Goal: Transaction & Acquisition: Purchase product/service

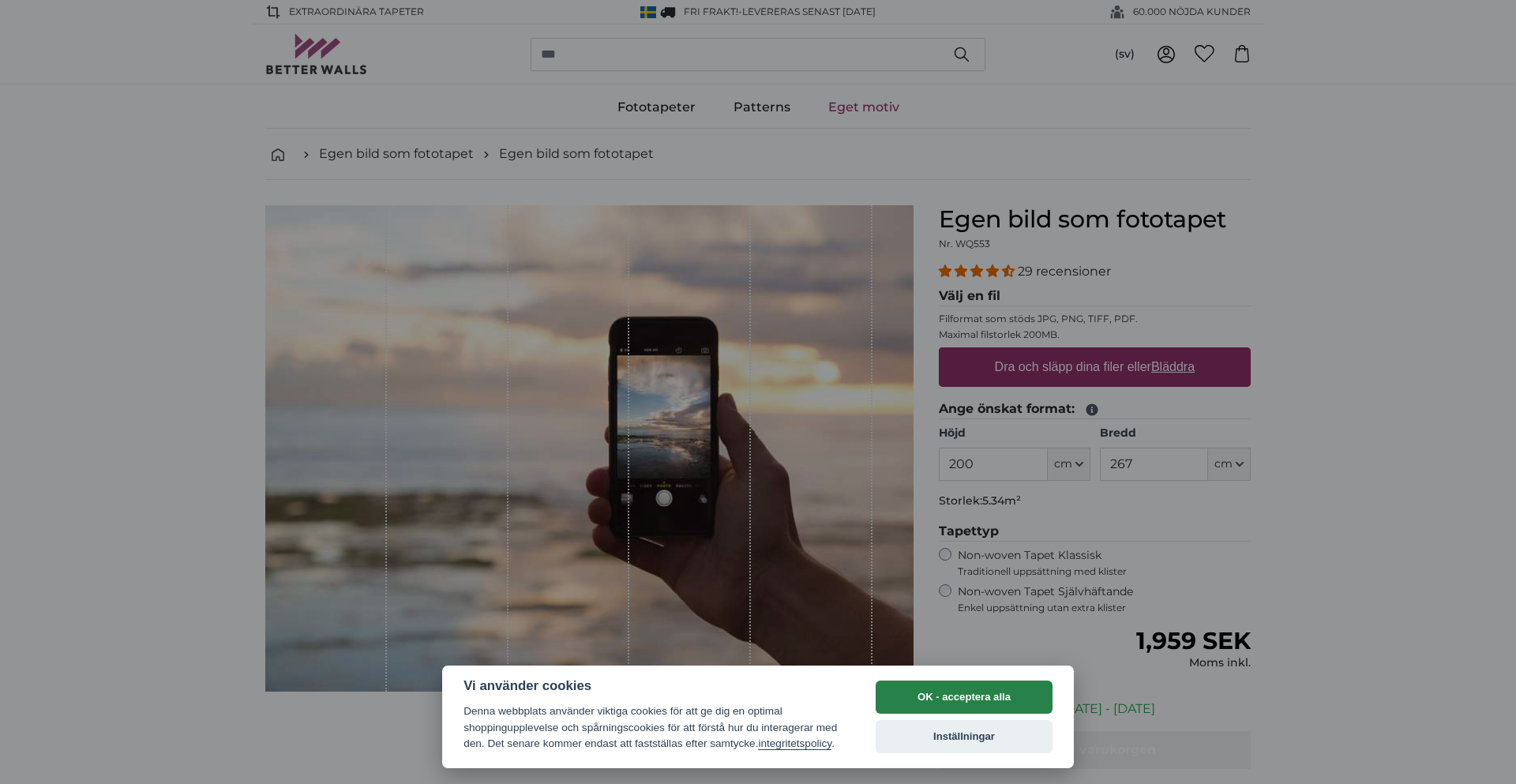
click at [984, 706] on button "OK - acceptera alla" at bounding box center [963, 697] width 177 height 34
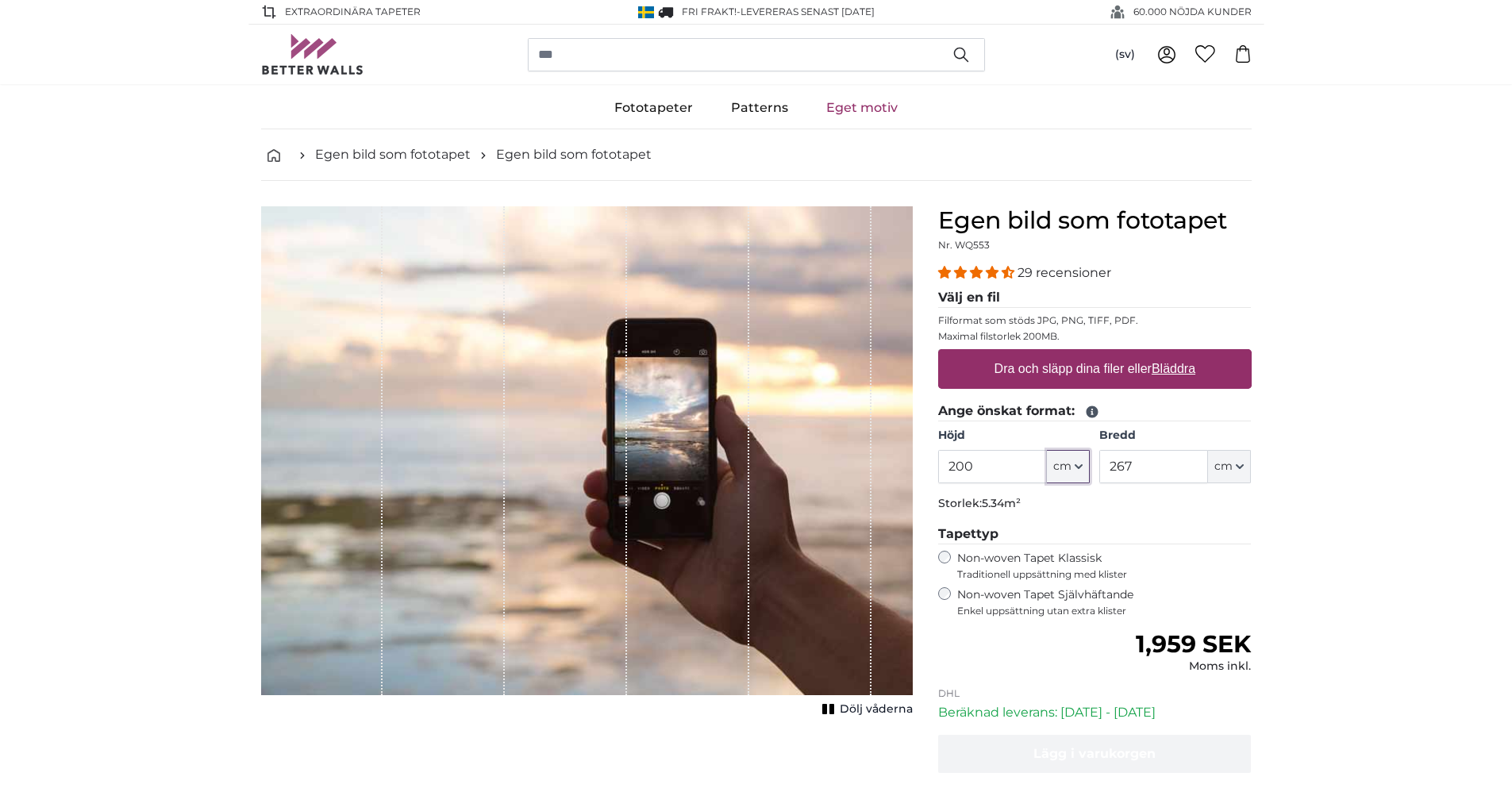
click at [1084, 469] on button "cm" at bounding box center [1068, 467] width 43 height 34
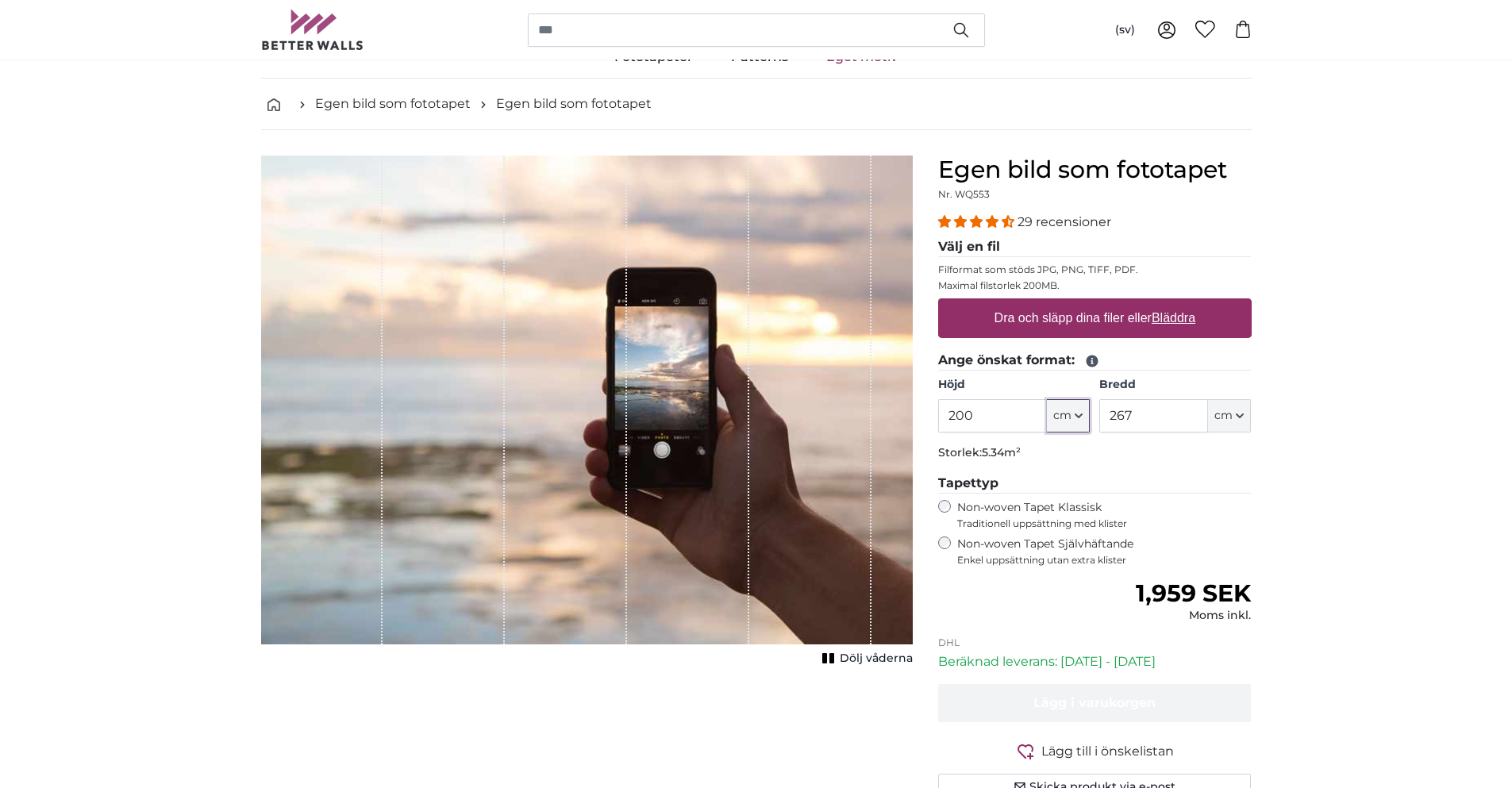
scroll to position [79, 0]
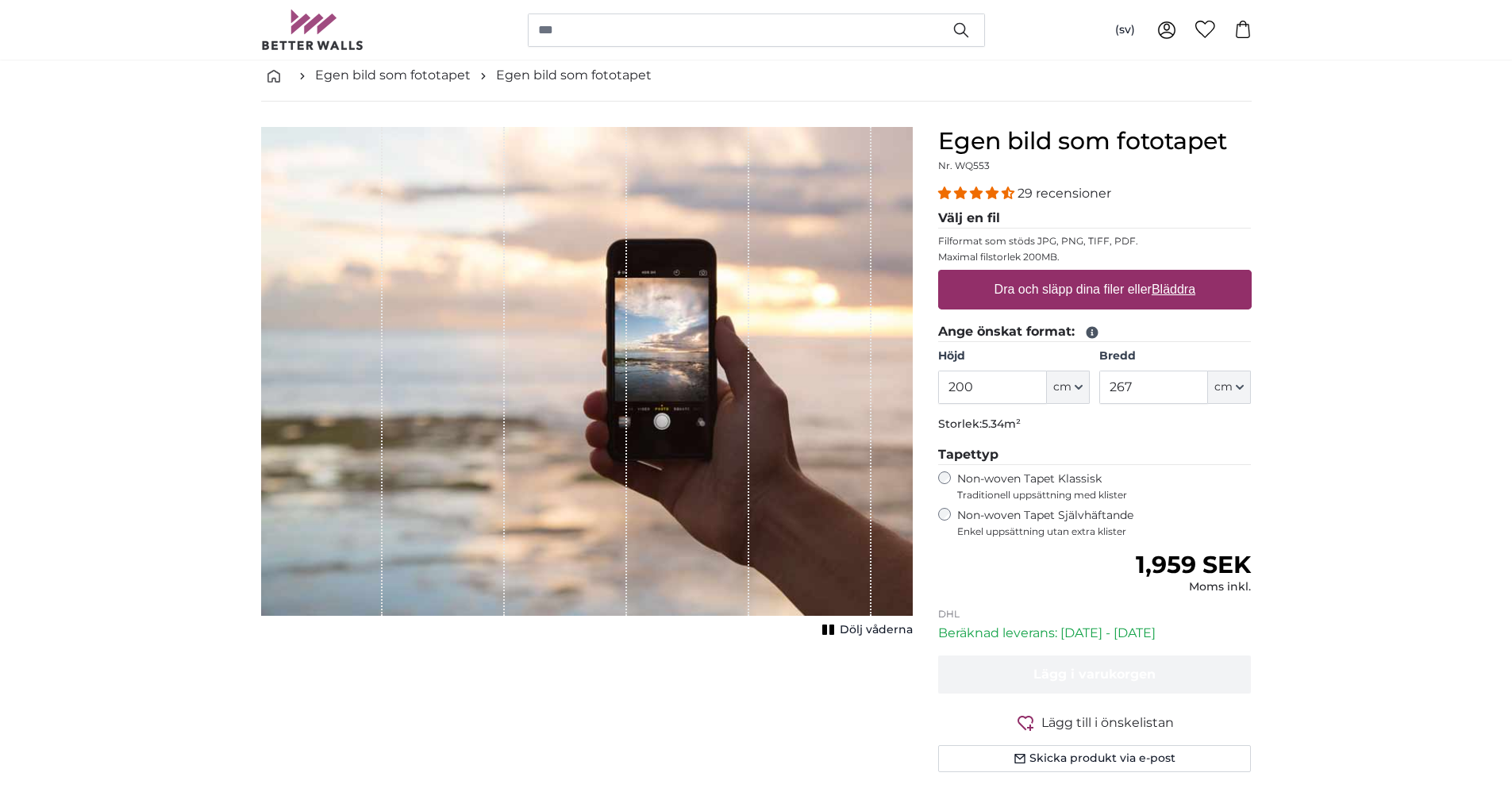
click at [1221, 460] on legend "Tapettyp" at bounding box center [1094, 455] width 313 height 20
drag, startPoint x: 598, startPoint y: 345, endPoint x: 765, endPoint y: 360, distance: 167.7
click at [765, 360] on div "1 of 1" at bounding box center [587, 372] width 651 height 489
drag, startPoint x: 553, startPoint y: 344, endPoint x: 407, endPoint y: 323, distance: 147.5
click at [448, 333] on div "1 of 1" at bounding box center [587, 372] width 651 height 489
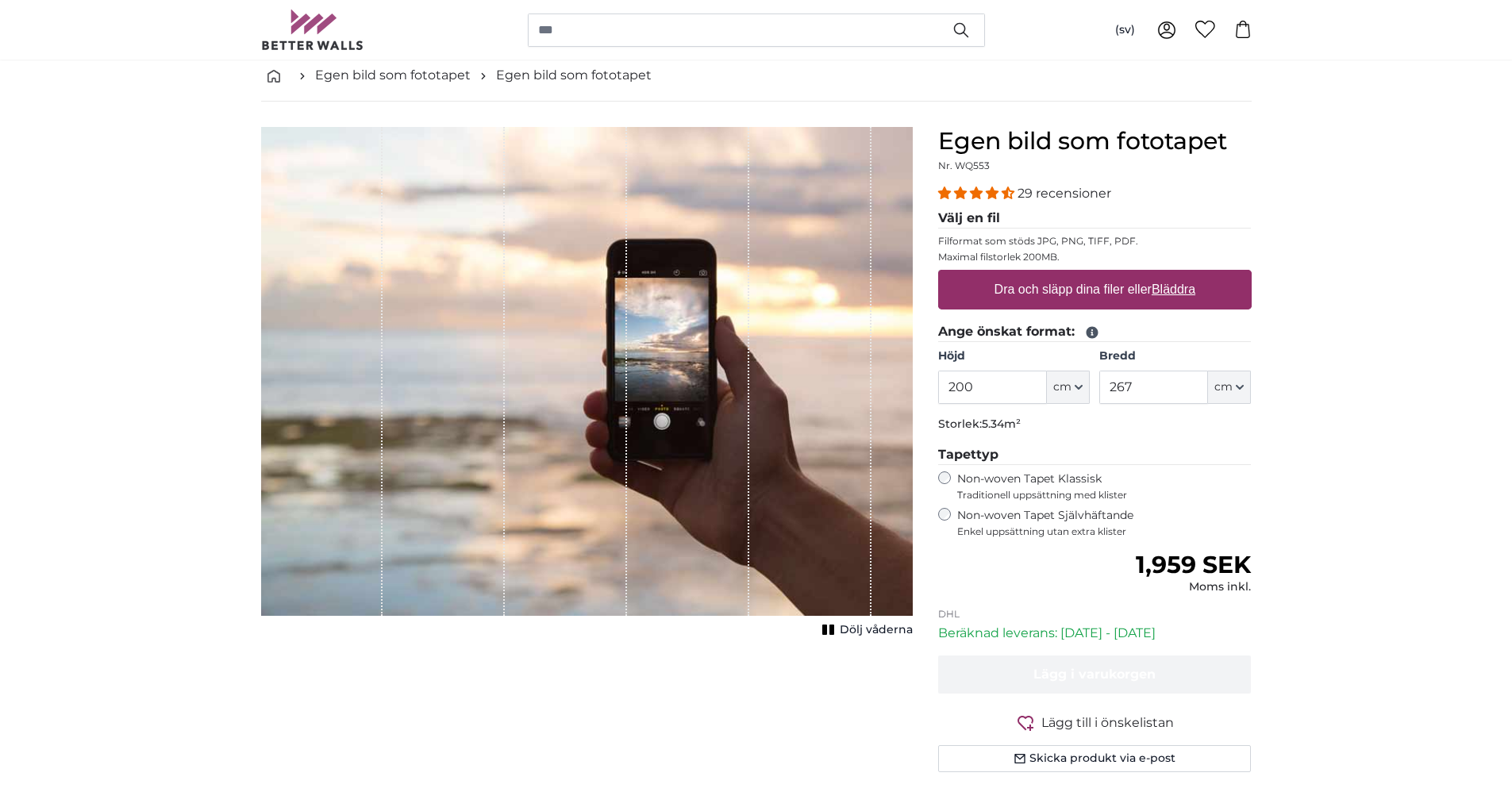
drag, startPoint x: 630, startPoint y: 337, endPoint x: 888, endPoint y: 362, distance: 259.2
click at [888, 362] on div "1 of 1" at bounding box center [587, 372] width 651 height 489
drag, startPoint x: 888, startPoint y: 362, endPoint x: 885, endPoint y: 434, distance: 72.1
click at [887, 415] on div "1 of 1" at bounding box center [587, 372] width 651 height 489
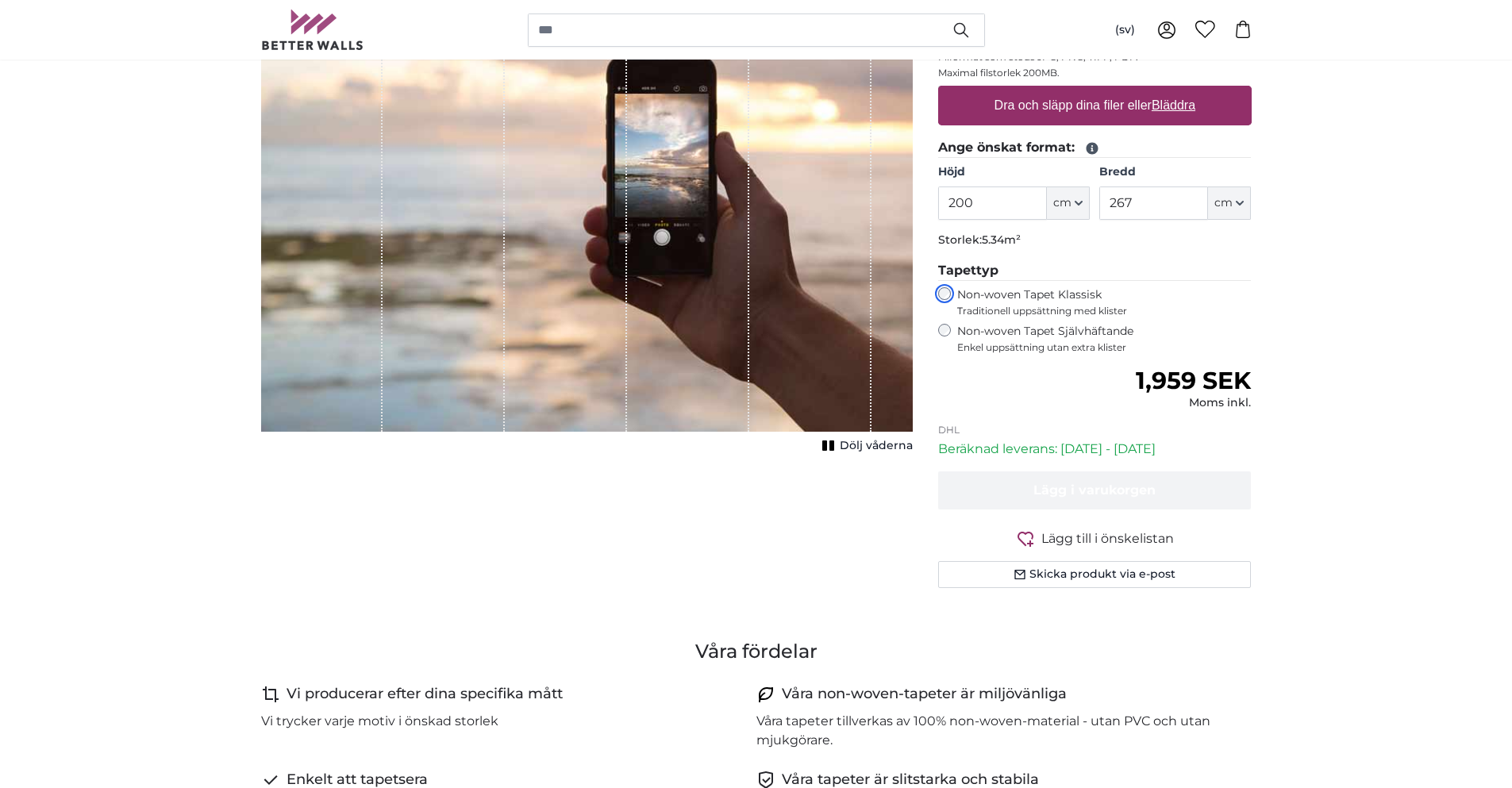
scroll to position [79, 0]
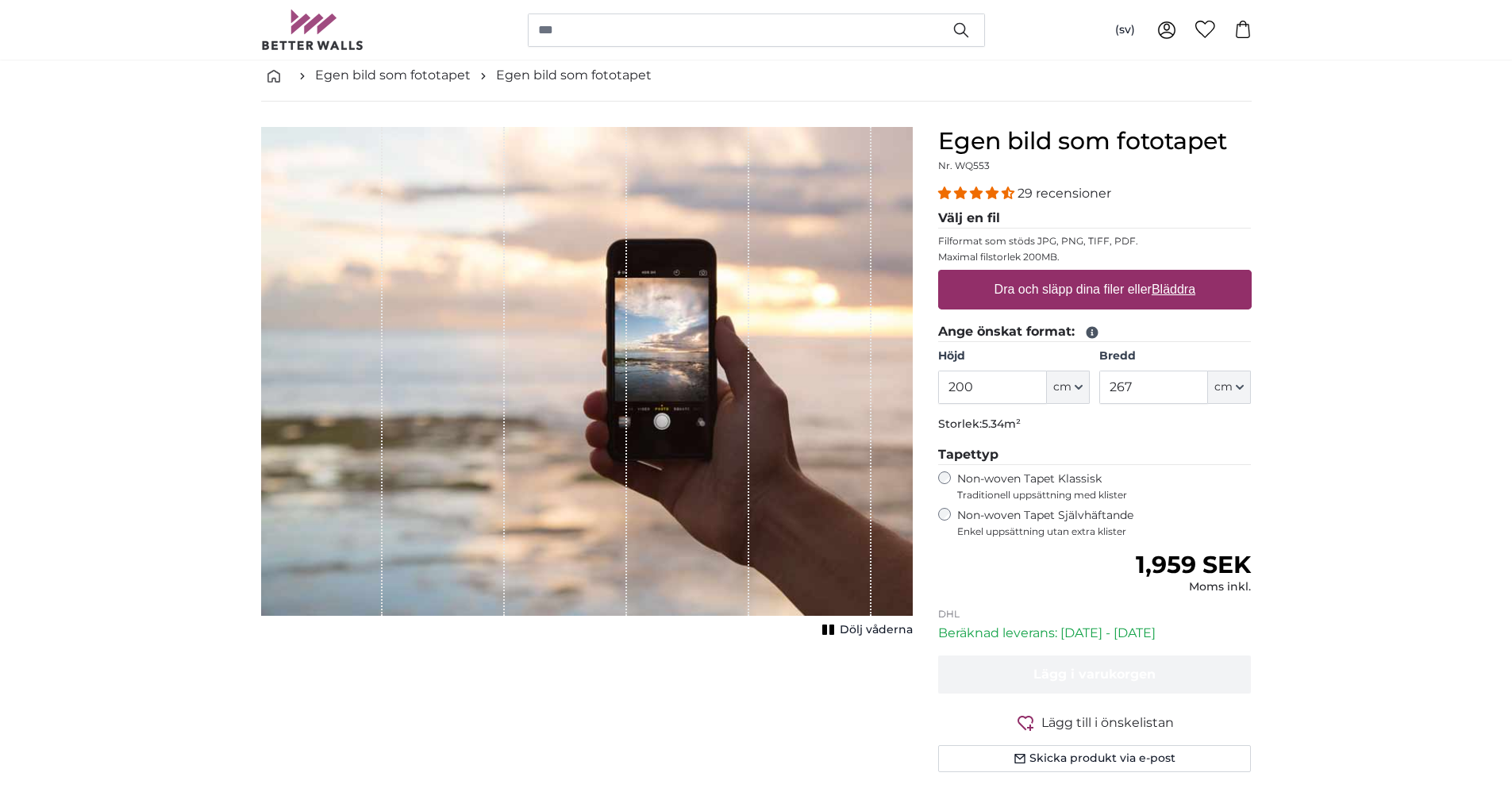
drag, startPoint x: 1096, startPoint y: 295, endPoint x: 1311, endPoint y: 272, distance: 216.2
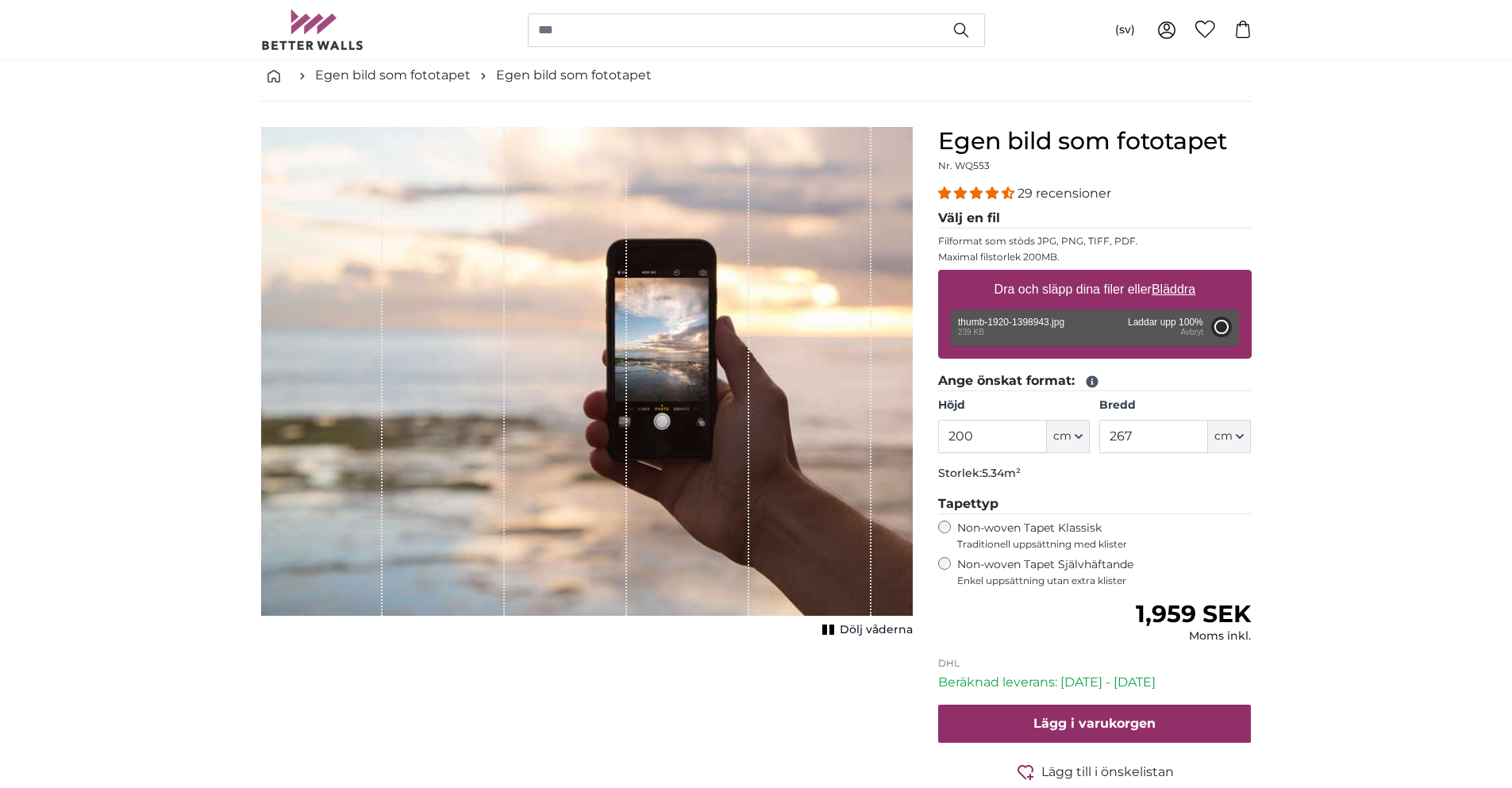
type input "71"
type input "126.4"
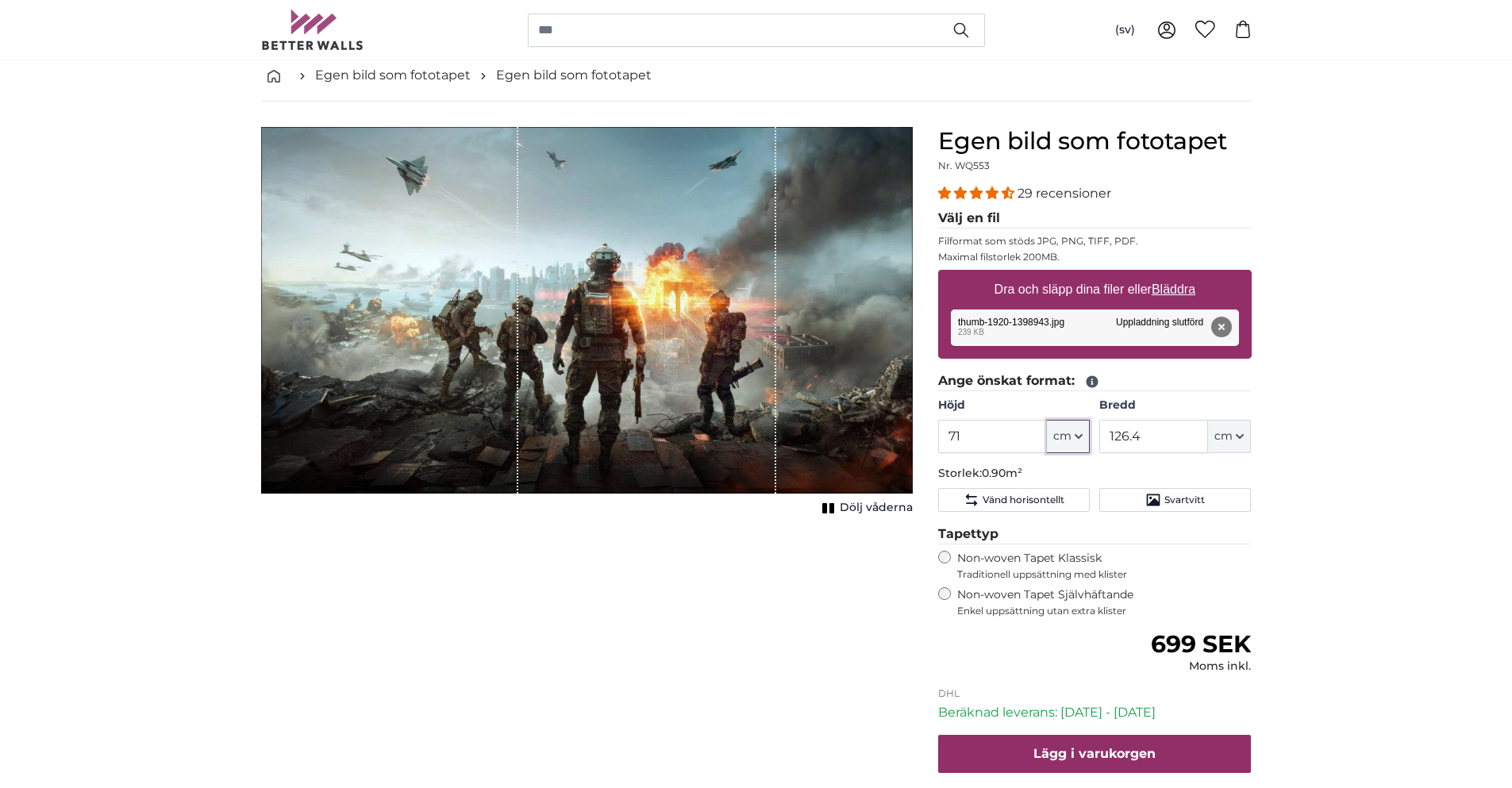
click at [1073, 441] on button "cm" at bounding box center [1068, 436] width 43 height 34
click at [1089, 435] on button "cm" at bounding box center [1068, 436] width 43 height 34
click at [1015, 444] on input "71" at bounding box center [992, 436] width 108 height 34
type input "7"
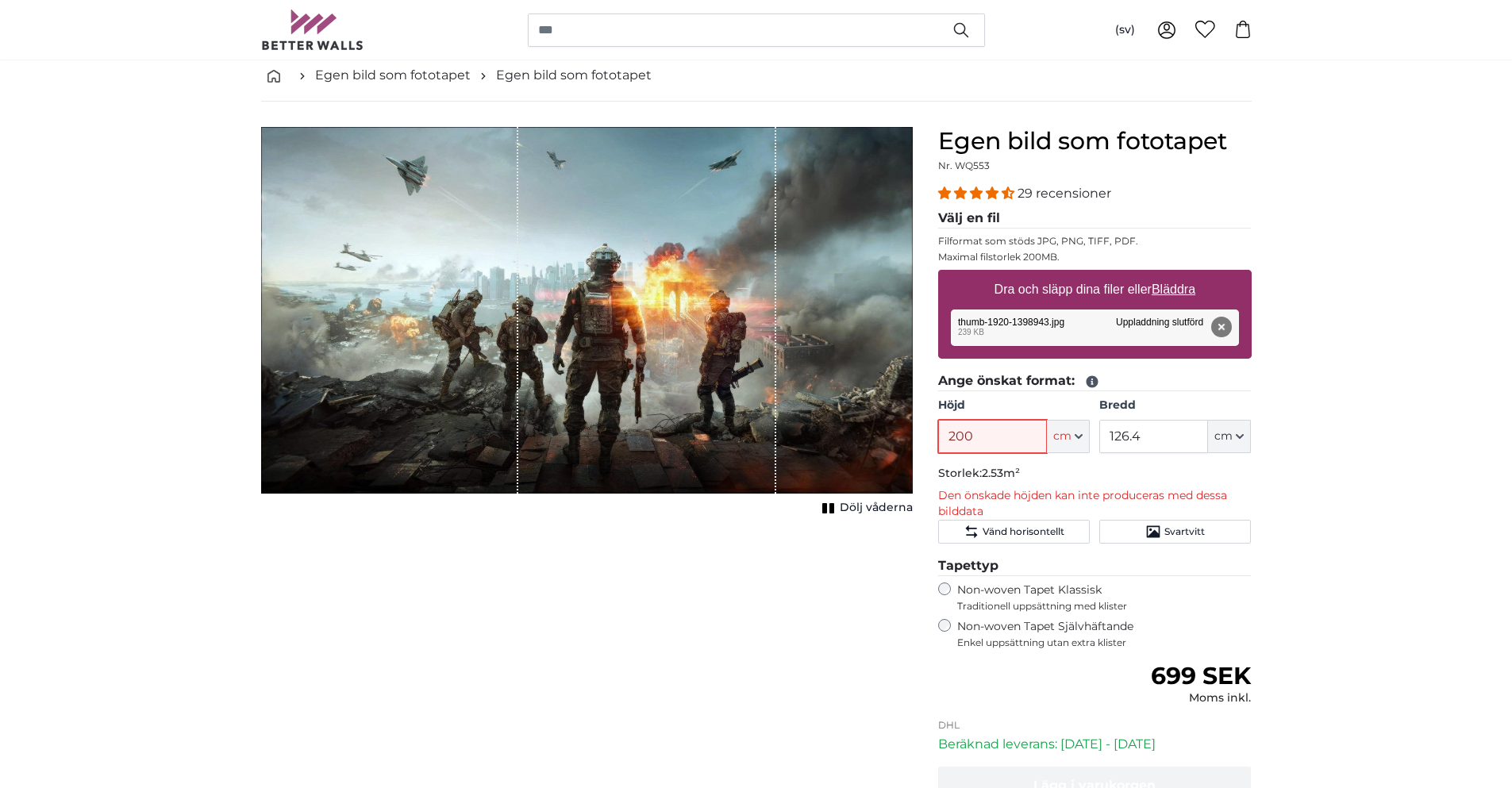
type input "200"
click at [1177, 433] on input "126.4" at bounding box center [1153, 436] width 108 height 34
type input "1"
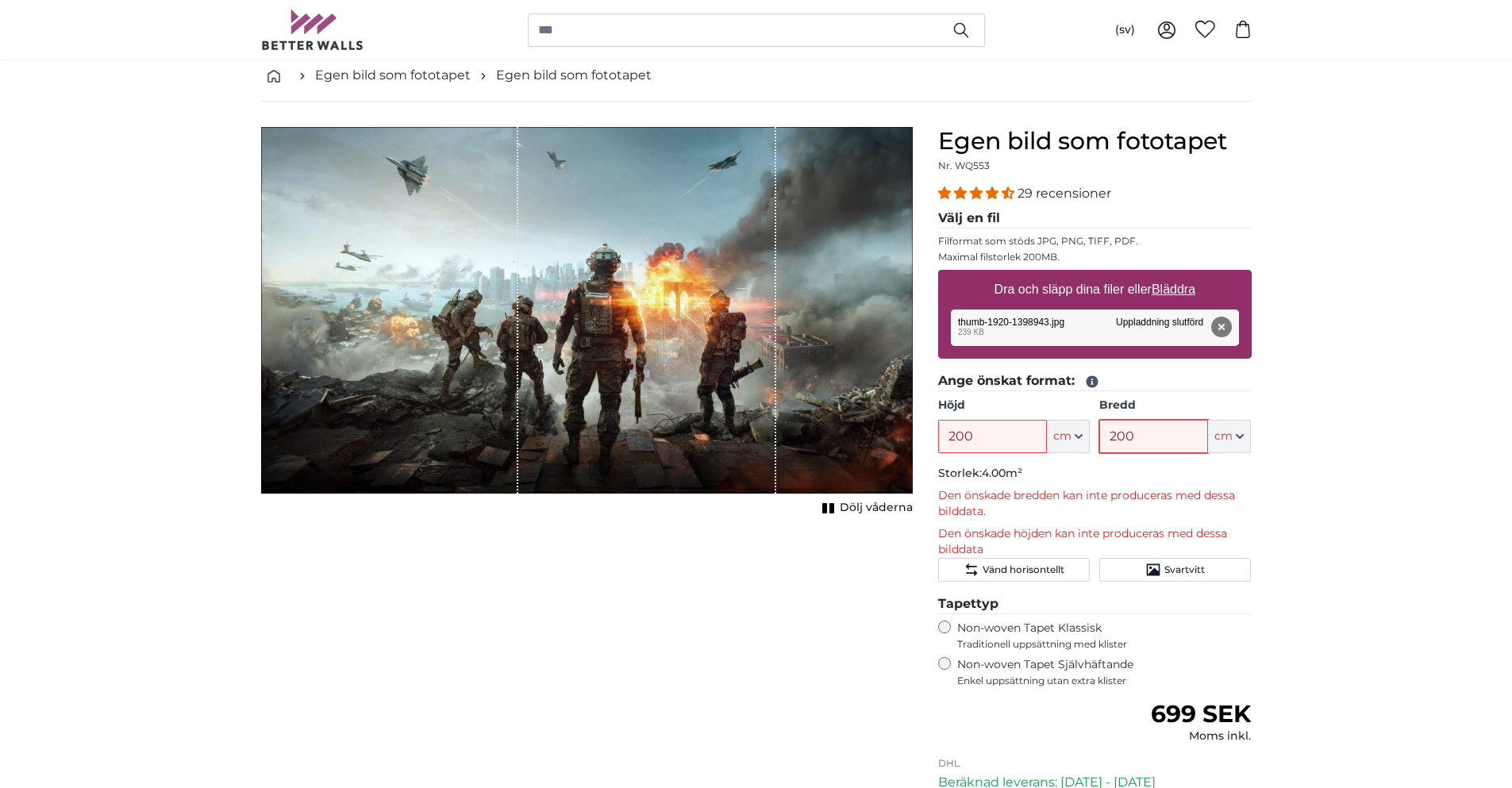
type input "200"
drag, startPoint x: 551, startPoint y: 249, endPoint x: 541, endPoint y: 244, distance: 11.2
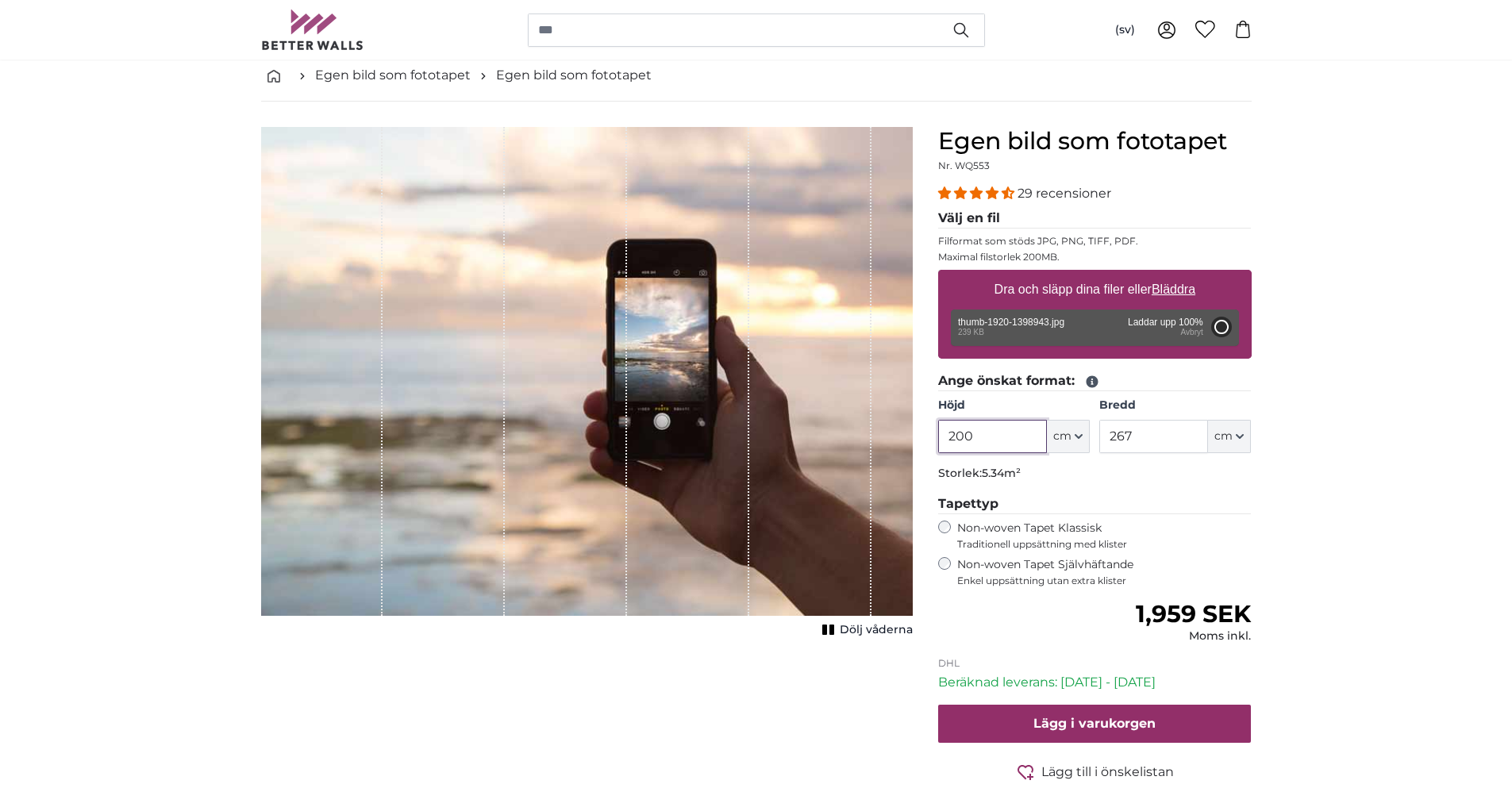
type input "71"
type input "126.4"
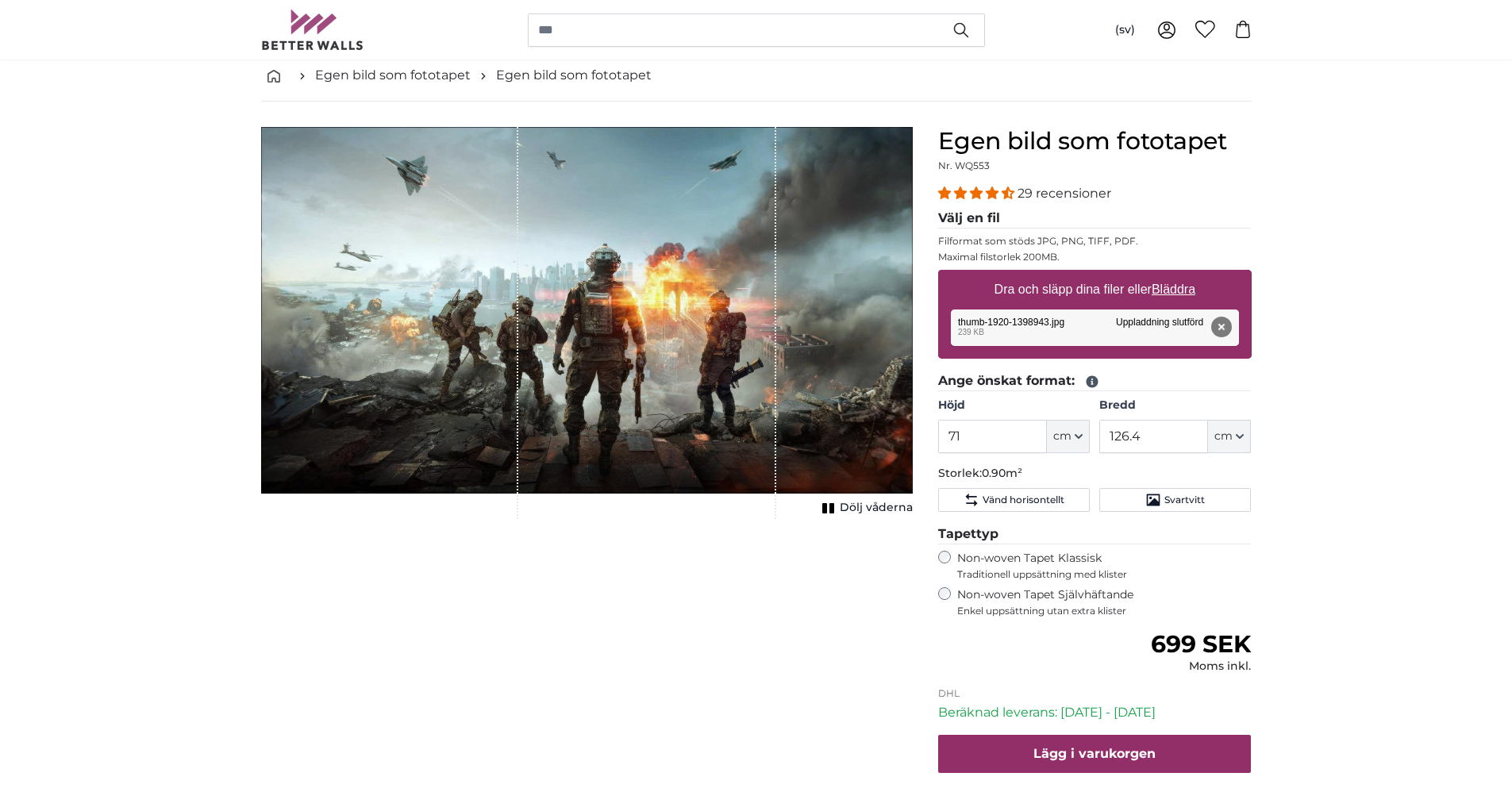
click at [1174, 505] on span "Svartvitt" at bounding box center [1184, 500] width 41 height 13
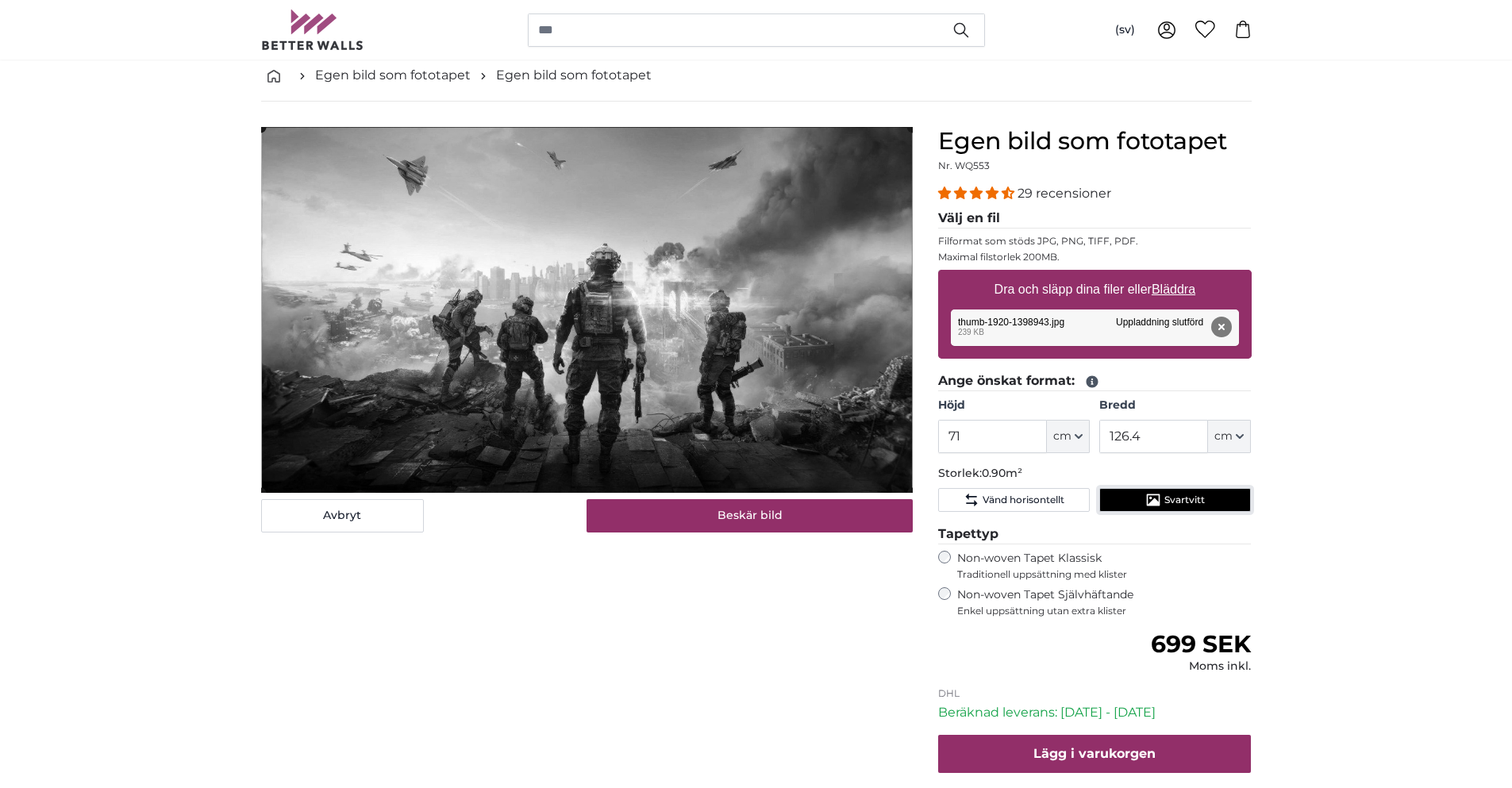
click at [1180, 497] on span "Svartvitt" at bounding box center [1184, 500] width 41 height 13
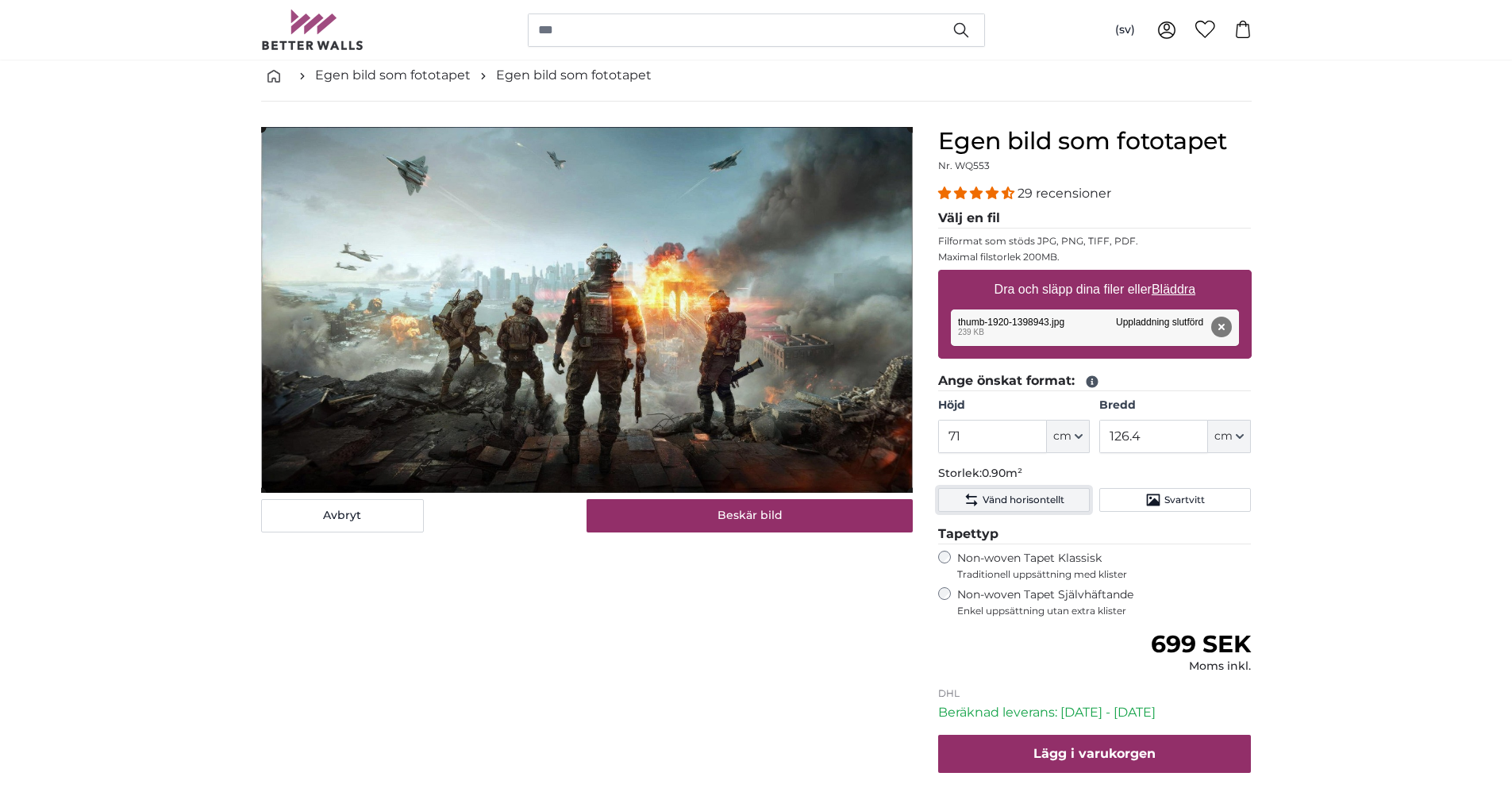
click at [1024, 501] on span "Vänd horisontellt" at bounding box center [1023, 500] width 82 height 13
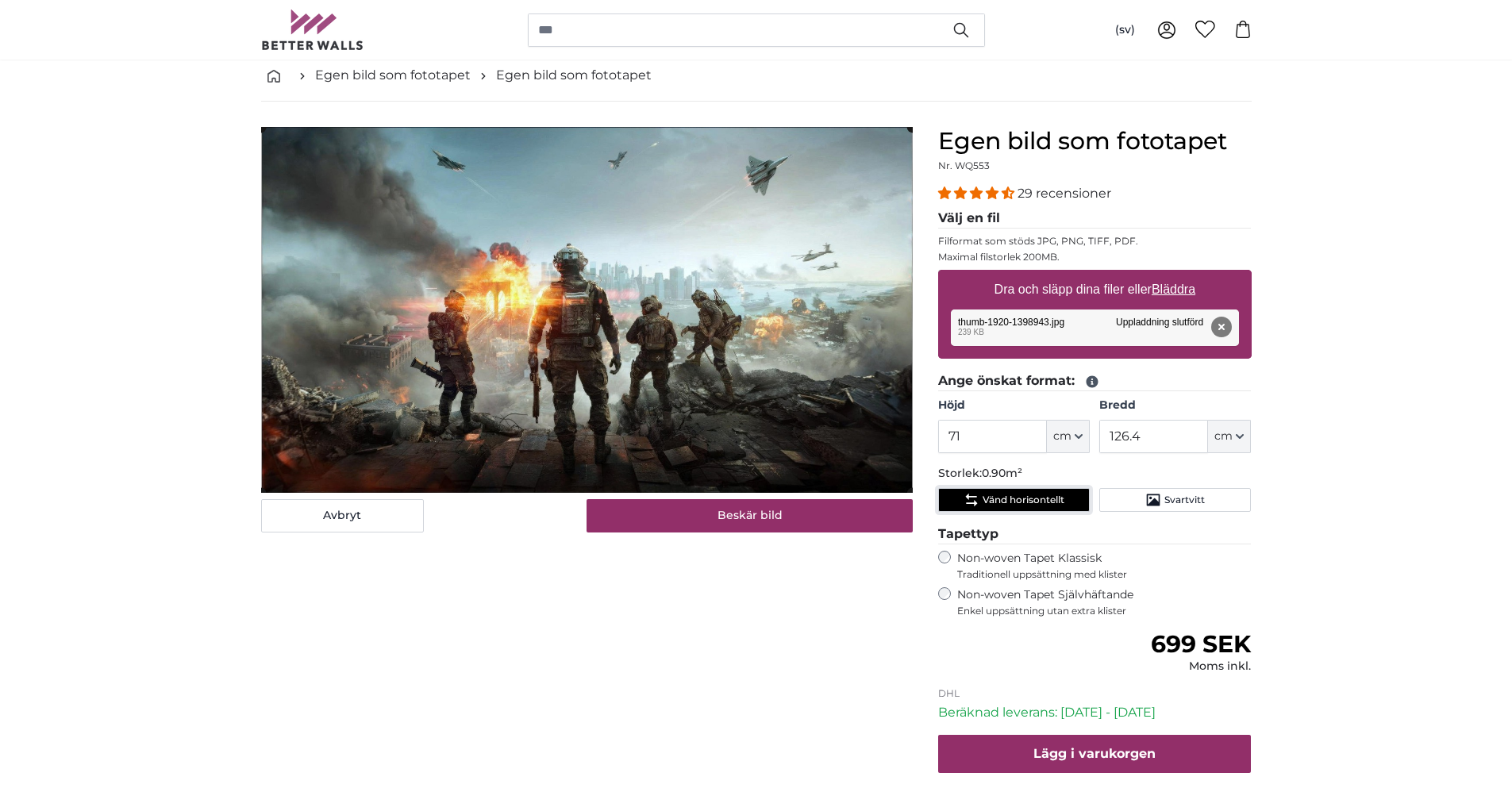
click at [1025, 501] on span "Vänd horisontellt" at bounding box center [1023, 500] width 82 height 13
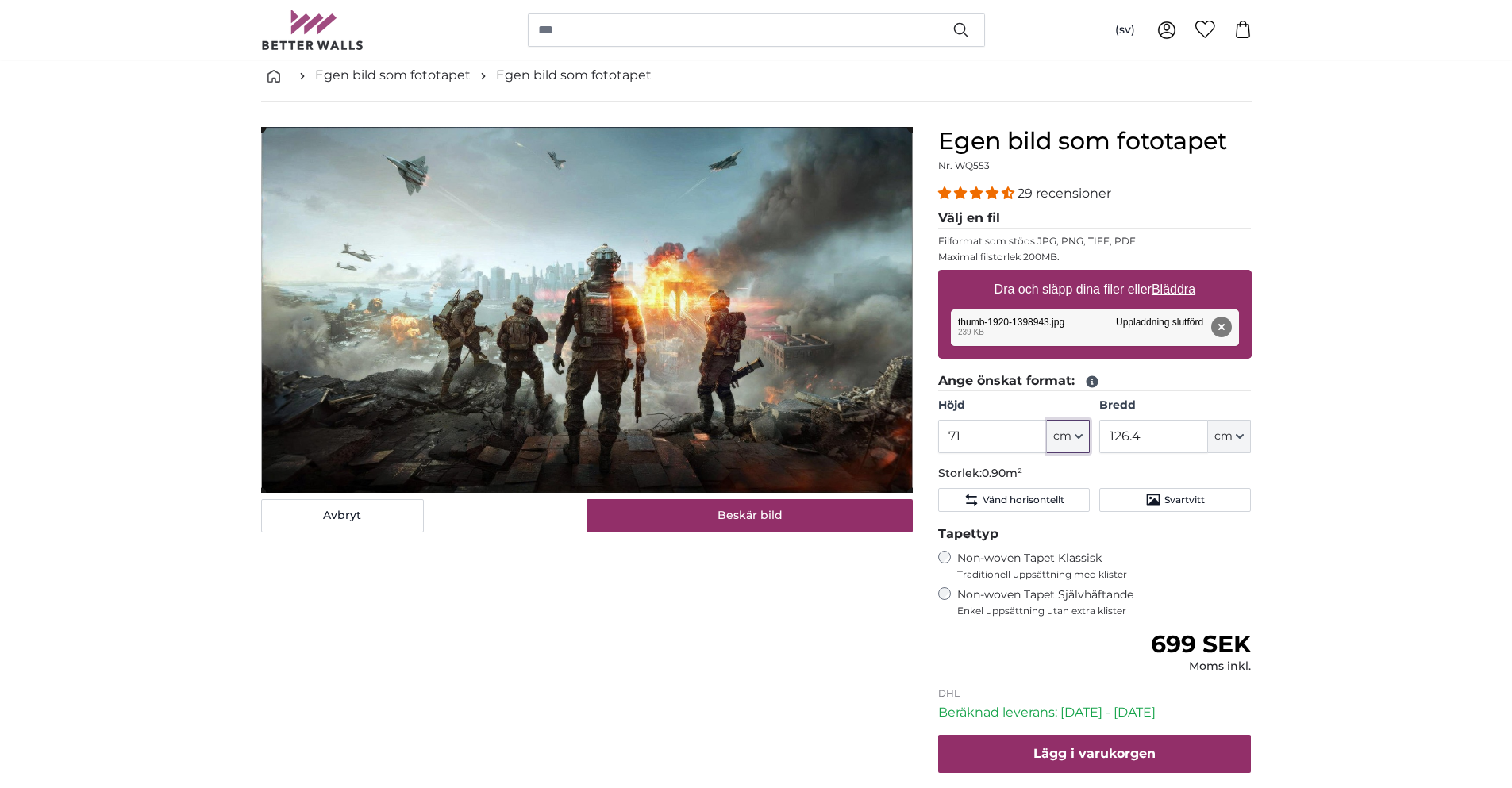
click at [1085, 442] on button "cm" at bounding box center [1068, 436] width 43 height 34
click at [990, 441] on input "71" at bounding box center [992, 436] width 108 height 34
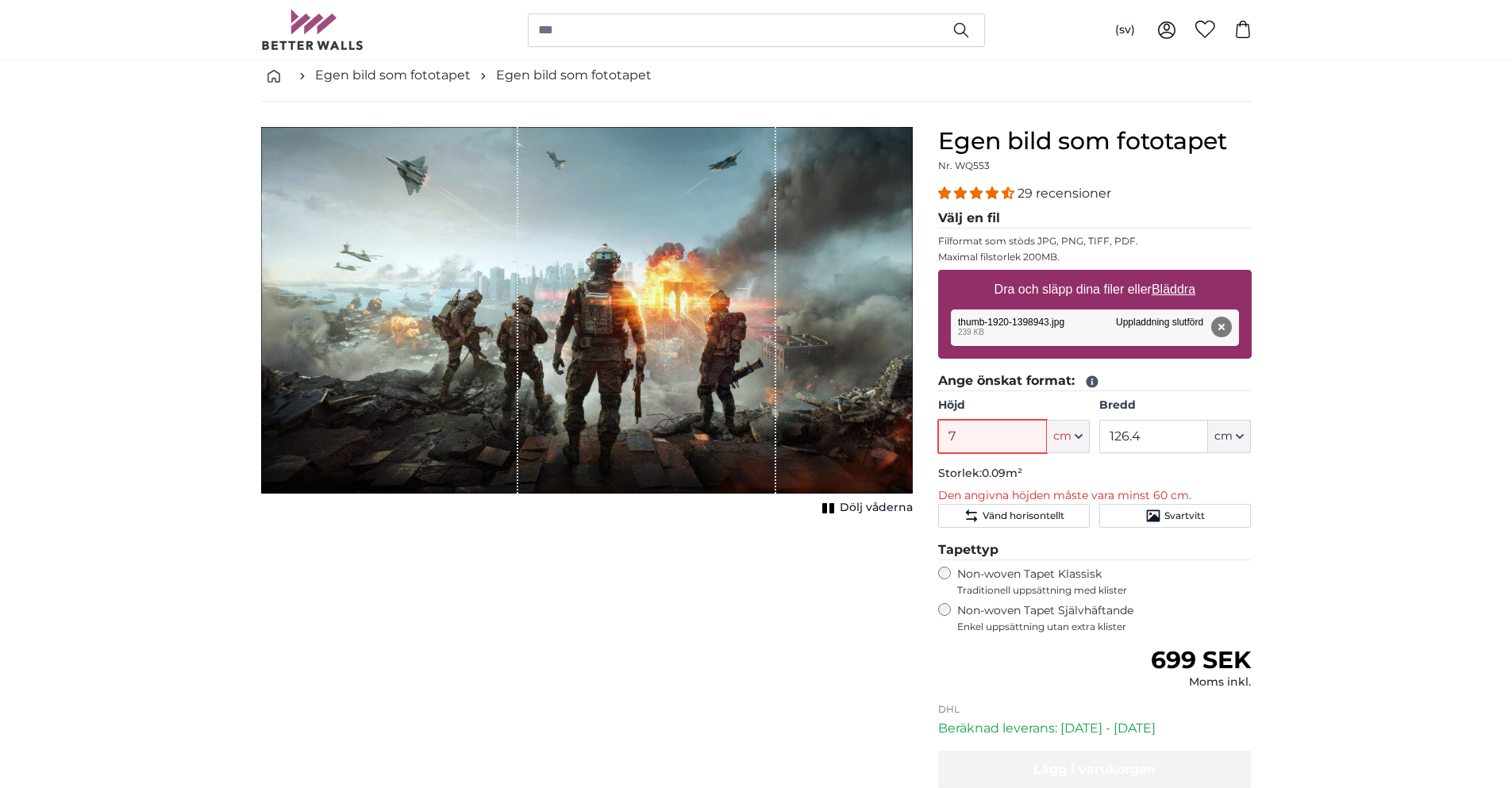
type input "71"
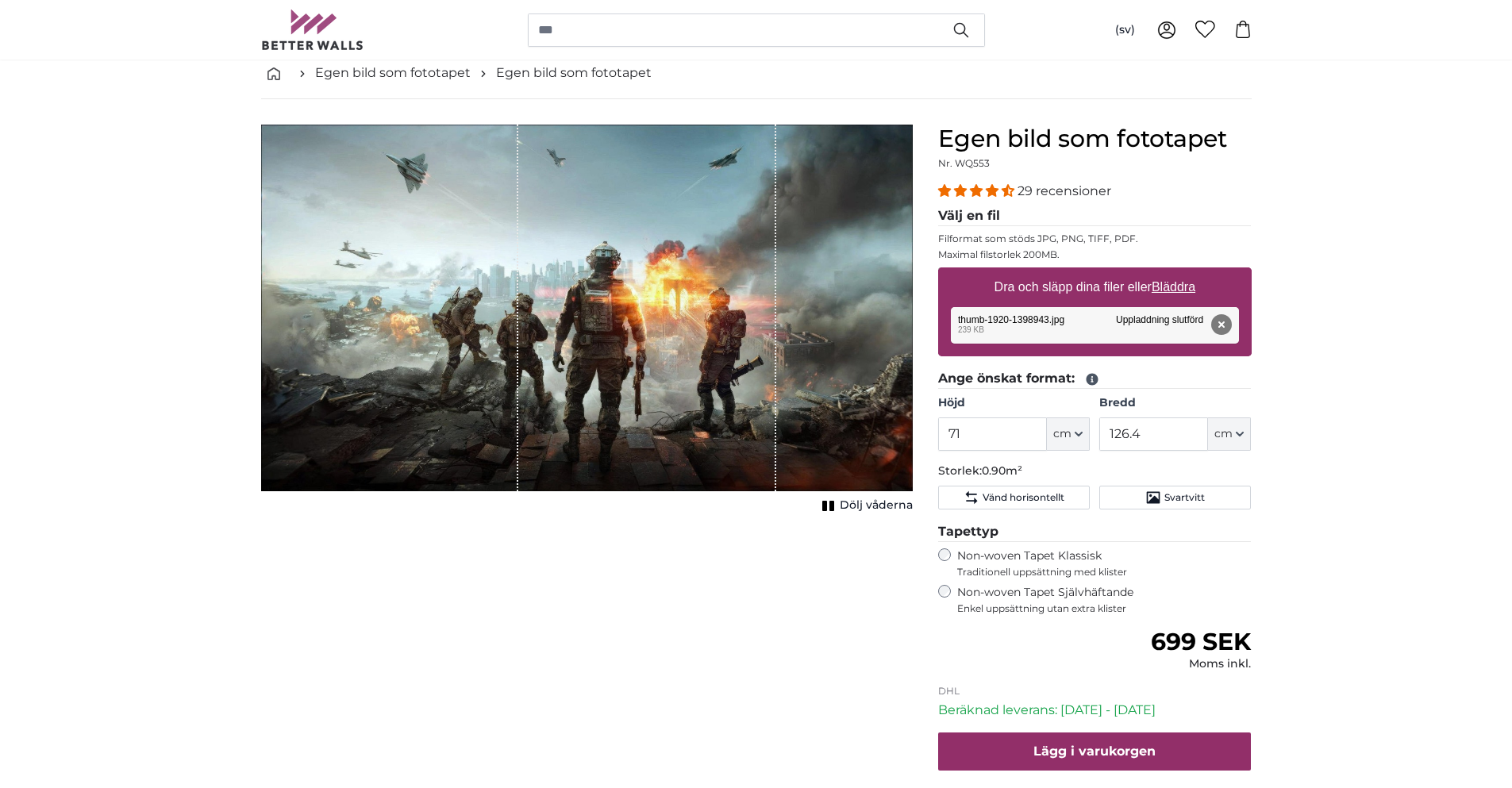
scroll to position [79, 0]
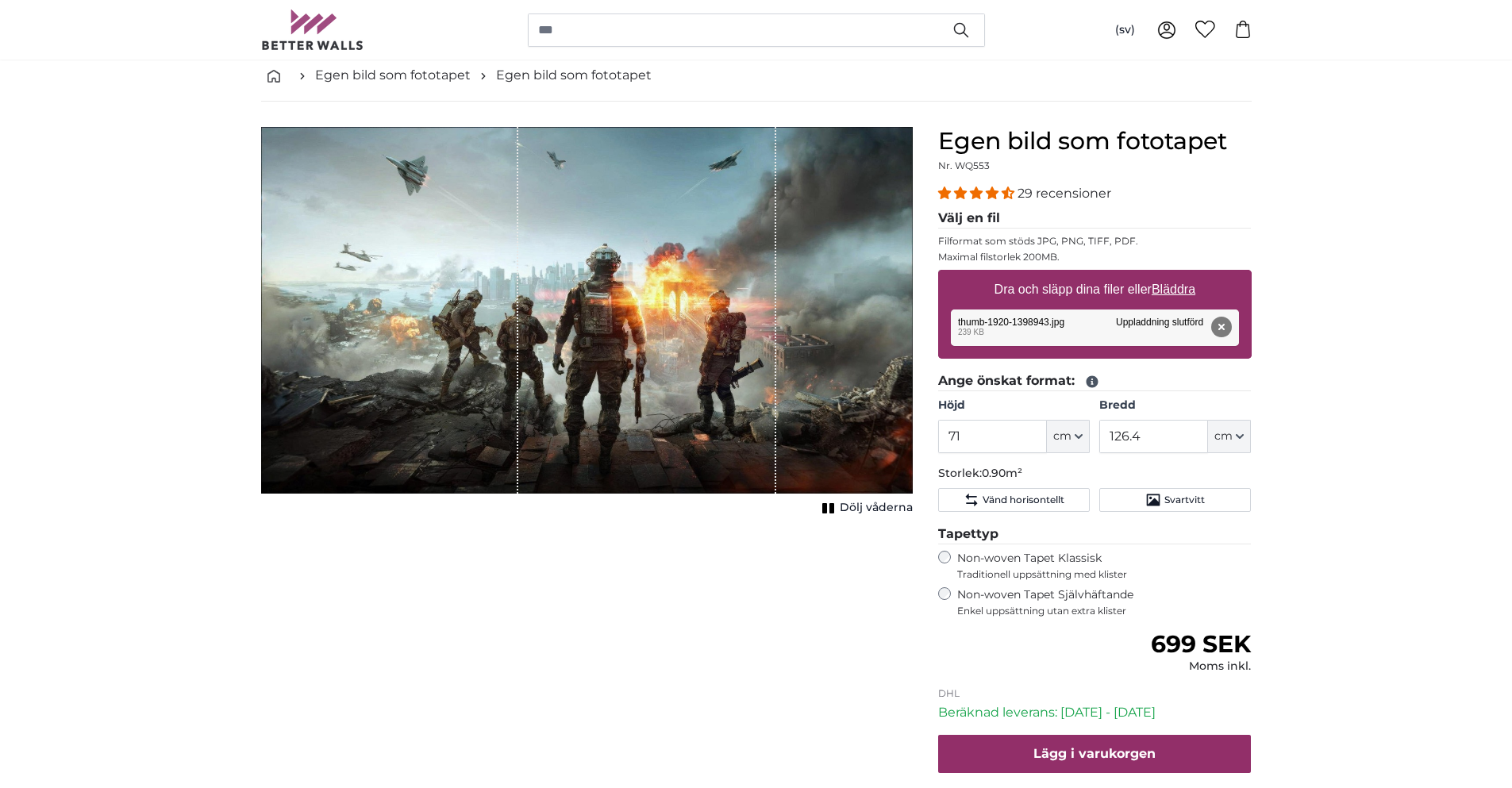
drag, startPoint x: 515, startPoint y: 395, endPoint x: 495, endPoint y: 410, distance: 25.0
click at [495, 410] on div "1 of 1" at bounding box center [390, 310] width 257 height 367
drag, startPoint x: 501, startPoint y: 324, endPoint x: 409, endPoint y: 309, distance: 93.2
click at [500, 324] on div "1 of 1" at bounding box center [390, 310] width 257 height 367
click at [389, 305] on div "1 of 1" at bounding box center [390, 310] width 257 height 367
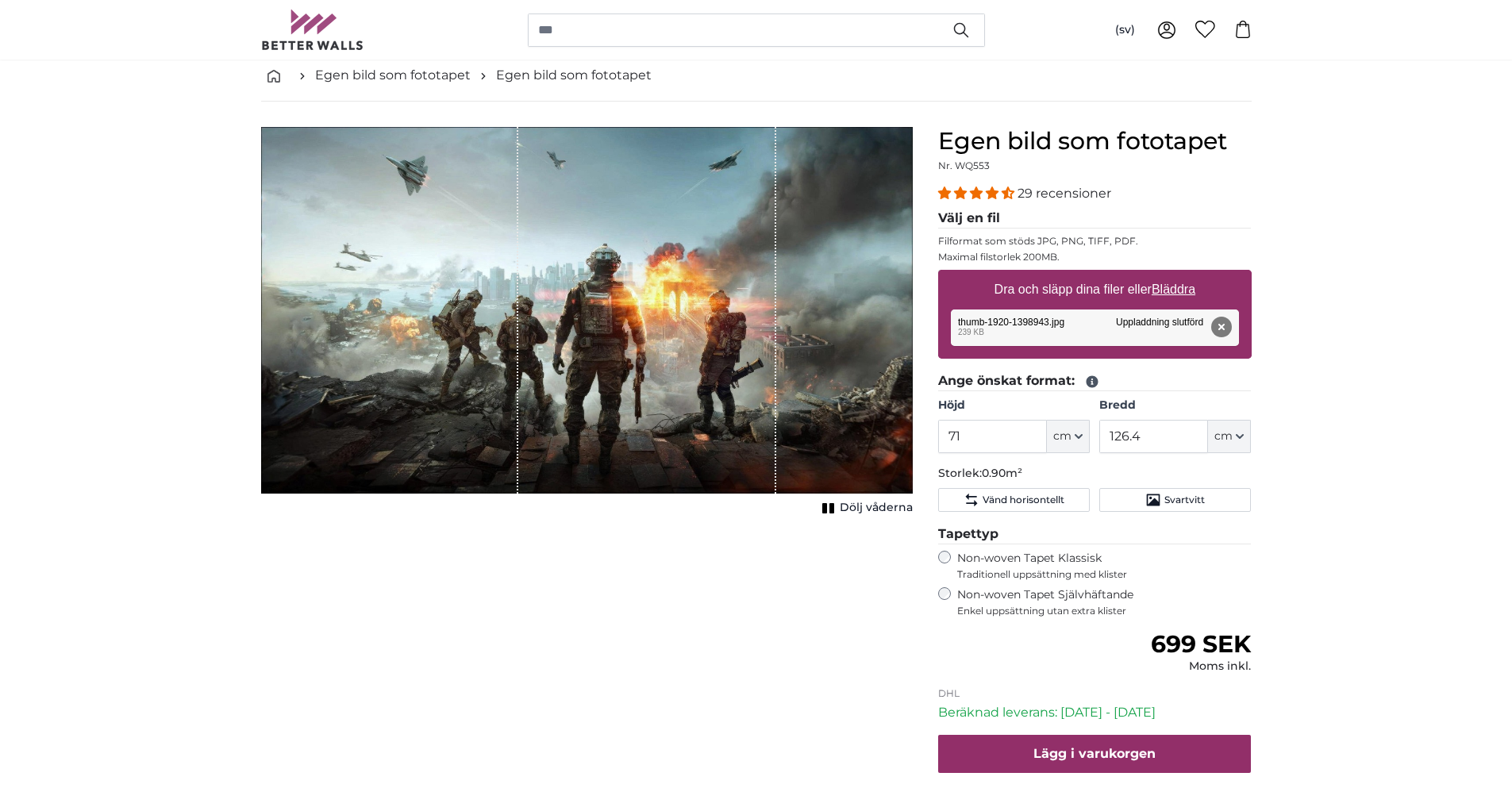
click at [381, 147] on div "1 of 1" at bounding box center [390, 310] width 257 height 367
drag, startPoint x: 573, startPoint y: 581, endPoint x: 569, endPoint y: 572, distance: 9.8
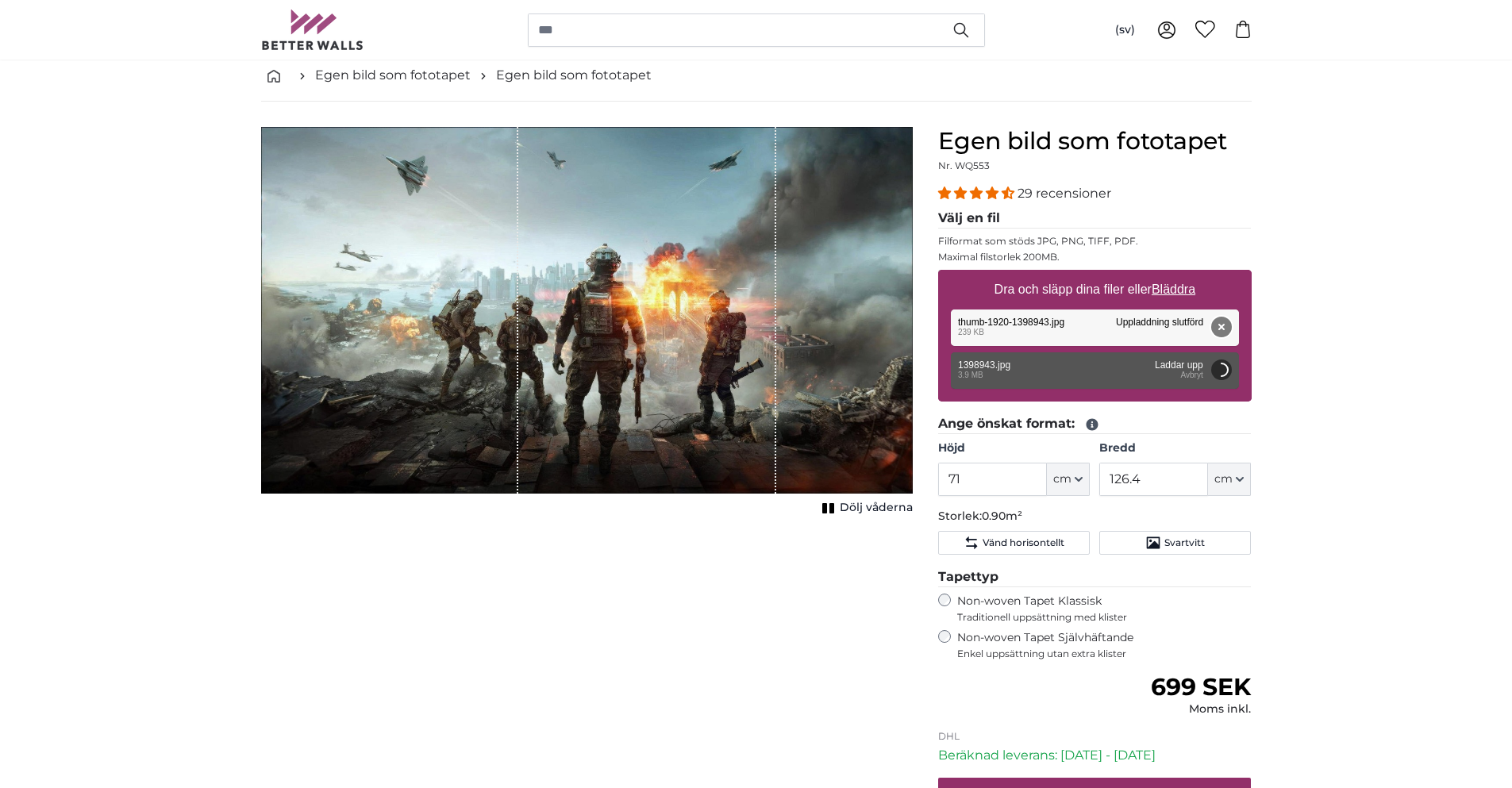
click at [1223, 334] on button "Radera" at bounding box center [1220, 326] width 21 height 21
click at [1220, 324] on button "Radera" at bounding box center [1220, 326] width 21 height 21
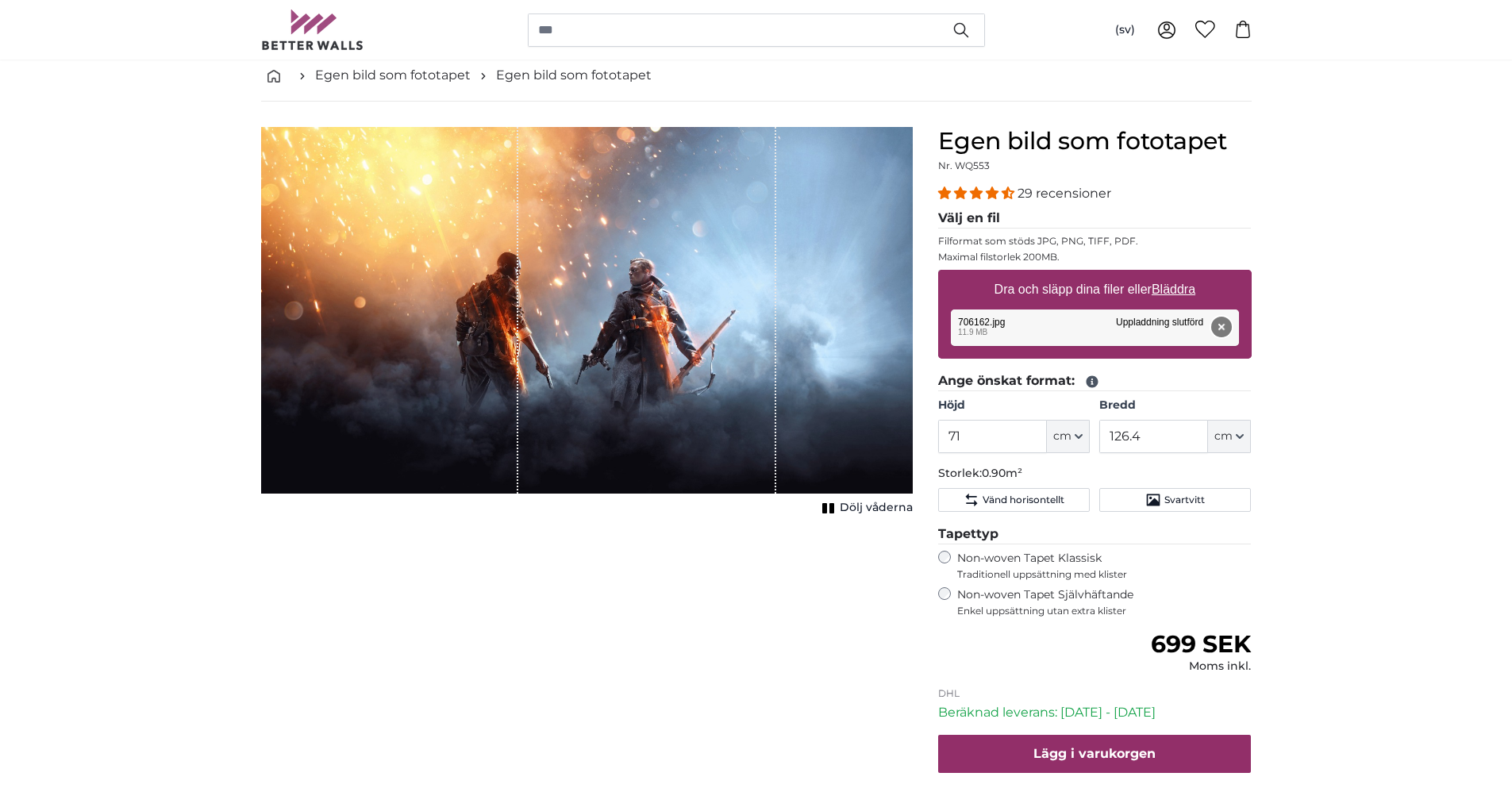
click at [1230, 332] on button "Radera" at bounding box center [1220, 326] width 21 height 21
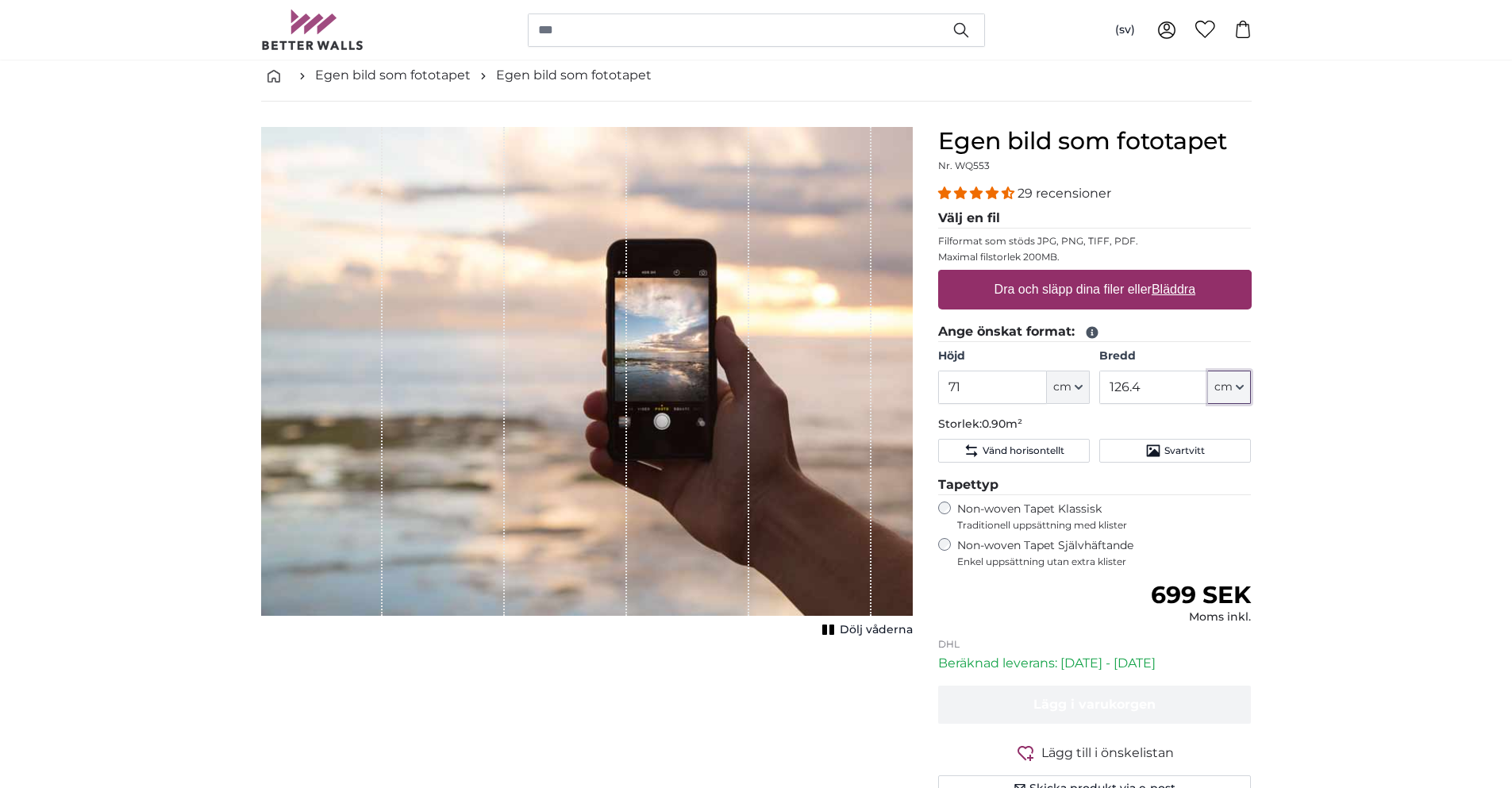
click at [1233, 392] on button "cm" at bounding box center [1229, 388] width 43 height 34
click at [1233, 392] on span "cm" at bounding box center [1223, 388] width 18 height 16
click at [1076, 283] on label "Dra och släpp dina filer eller Bläddra" at bounding box center [1093, 289] width 214 height 32
click at [1076, 274] on input "Dra och släpp dina filer eller Bläddra" at bounding box center [1094, 271] width 313 height 5
drag, startPoint x: 1165, startPoint y: 388, endPoint x: 1105, endPoint y: 390, distance: 60.0
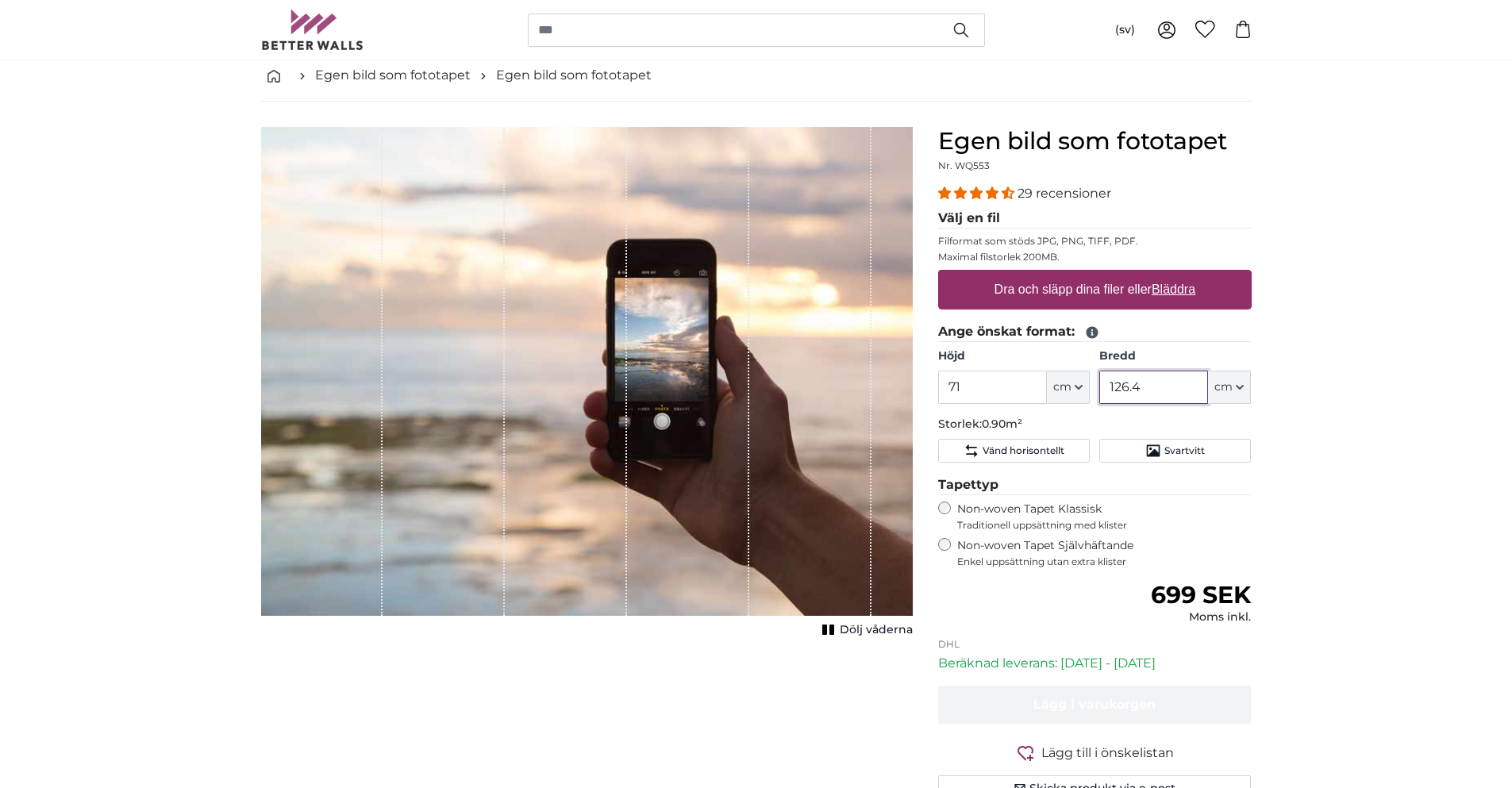
click at [1105, 390] on input "126.4" at bounding box center [1153, 388] width 108 height 34
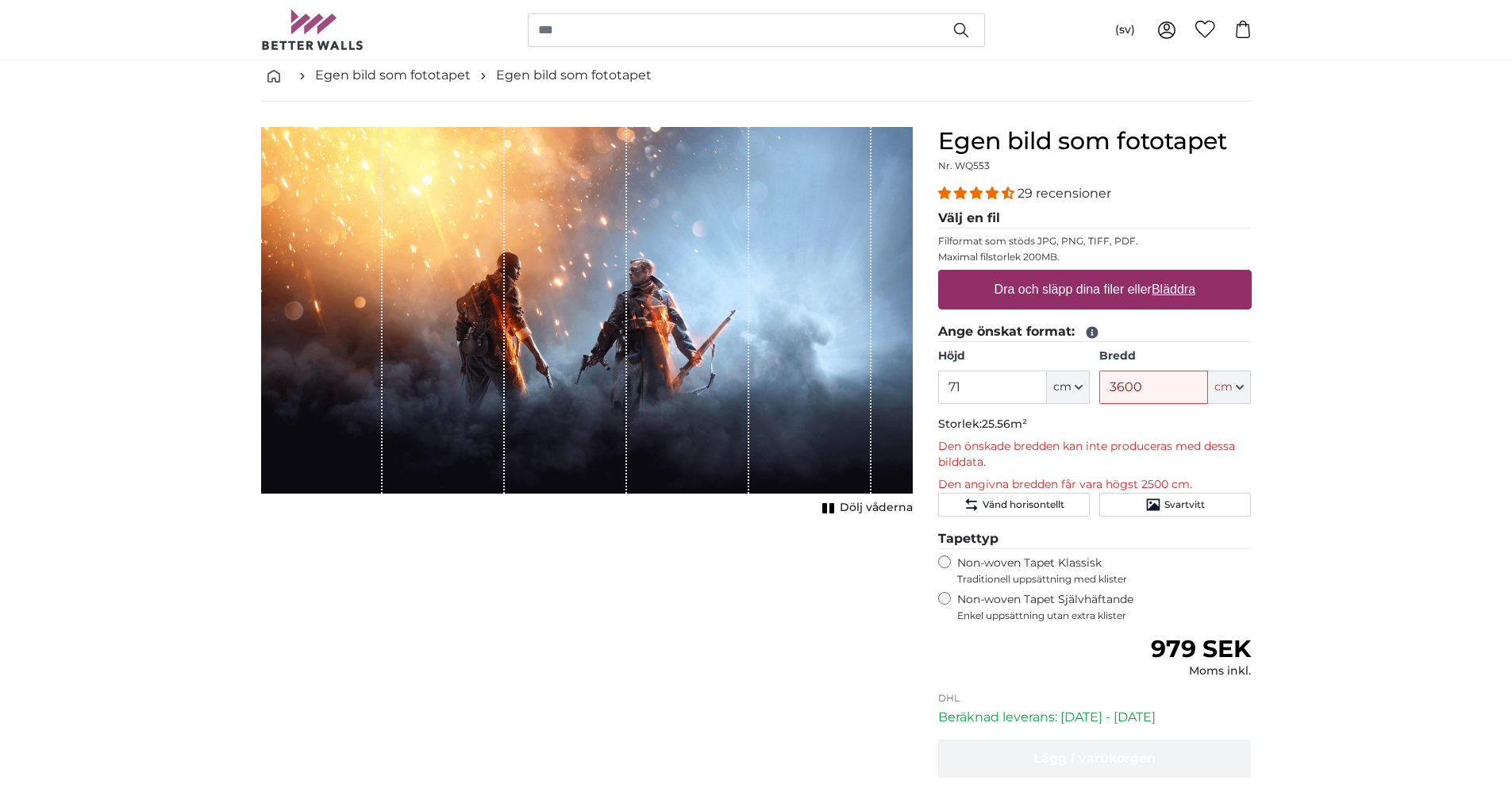
drag, startPoint x: 1154, startPoint y: 384, endPoint x: 1096, endPoint y: 392, distance: 58.5
click at [1096, 392] on div "Höjd 71 ft cm Centimeter (cm) Inches (inch) Feet (ft. in.) Bredd 3600 ft cm Cen…" at bounding box center [1094, 376] width 313 height 56
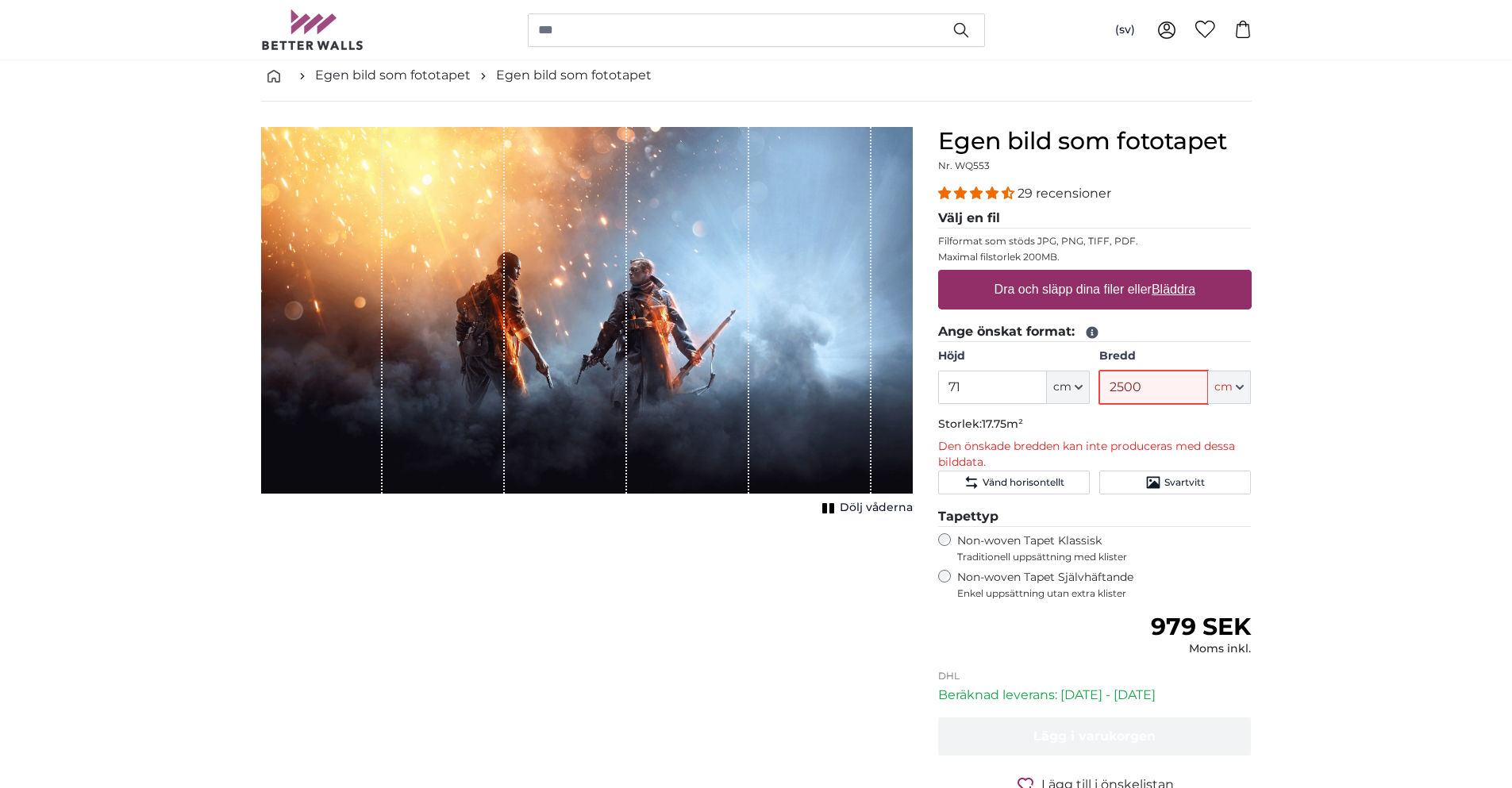
type input "2500"
click at [863, 509] on span "Dölj våderna" at bounding box center [876, 508] width 73 height 16
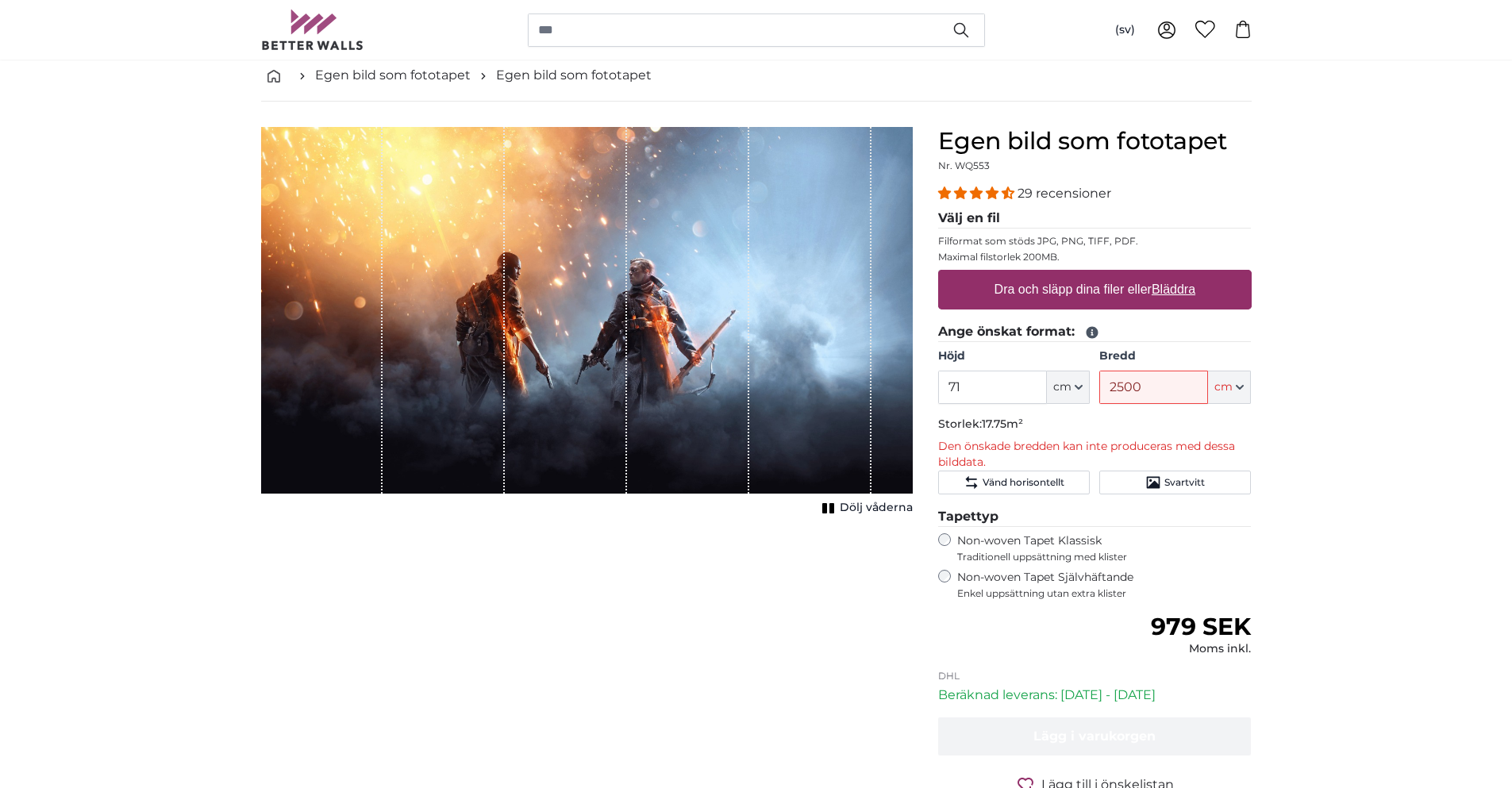
click at [829, 510] on icon "1 of 1" at bounding box center [828, 508] width 16 height 12
drag, startPoint x: 851, startPoint y: 510, endPoint x: 863, endPoint y: 510, distance: 12.0
click at [863, 510] on span "Dölj våderna" at bounding box center [876, 508] width 73 height 16
drag, startPoint x: 875, startPoint y: 510, endPoint x: 895, endPoint y: 510, distance: 20.0
click at [892, 510] on span "Dölj våderna" at bounding box center [876, 508] width 73 height 16
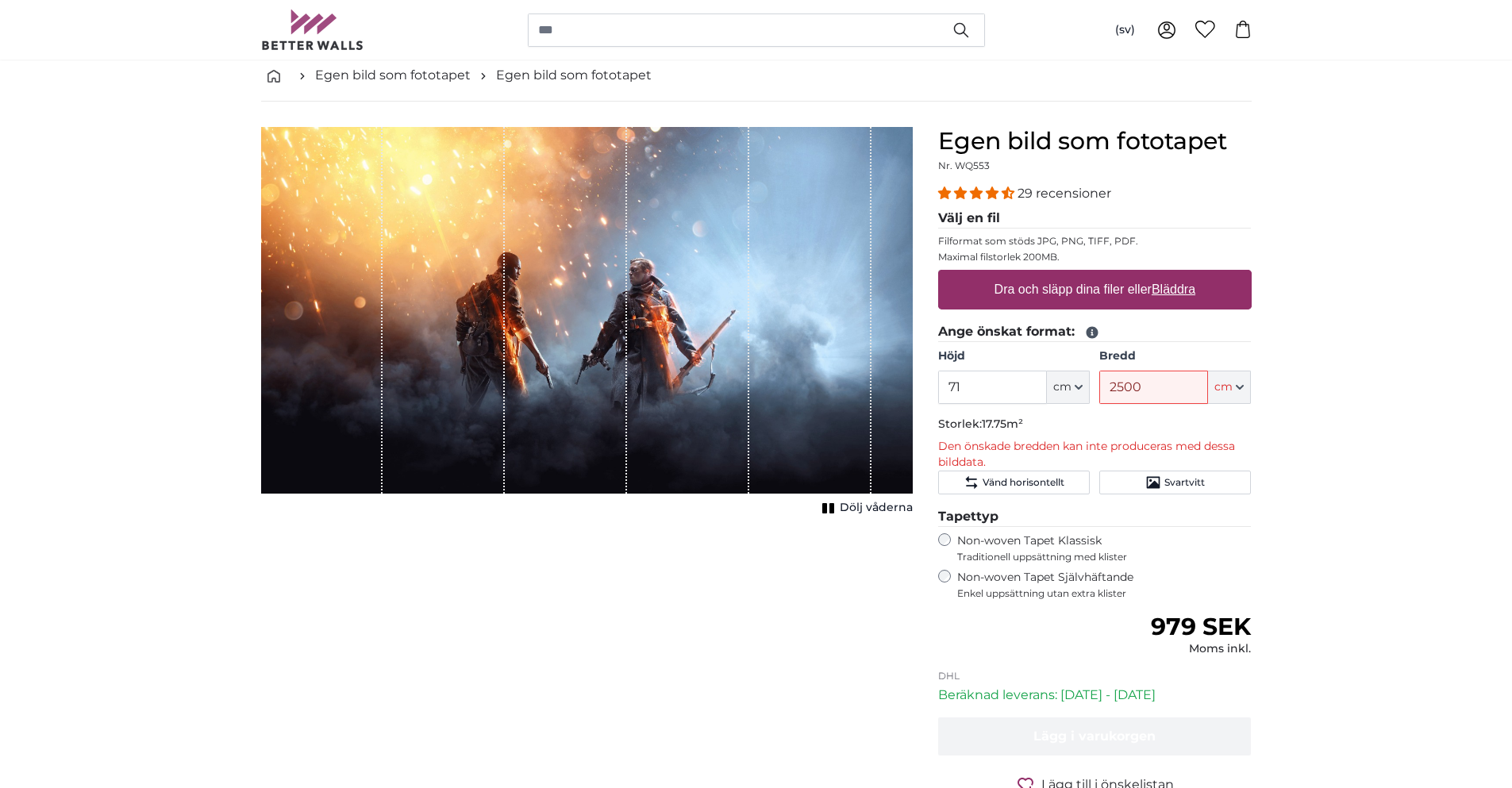
click at [896, 510] on span "Dölj våderna" at bounding box center [876, 508] width 73 height 16
click at [781, 589] on div "Avbryt Beskär bild Dölj våderna" at bounding box center [587, 500] width 677 height 745
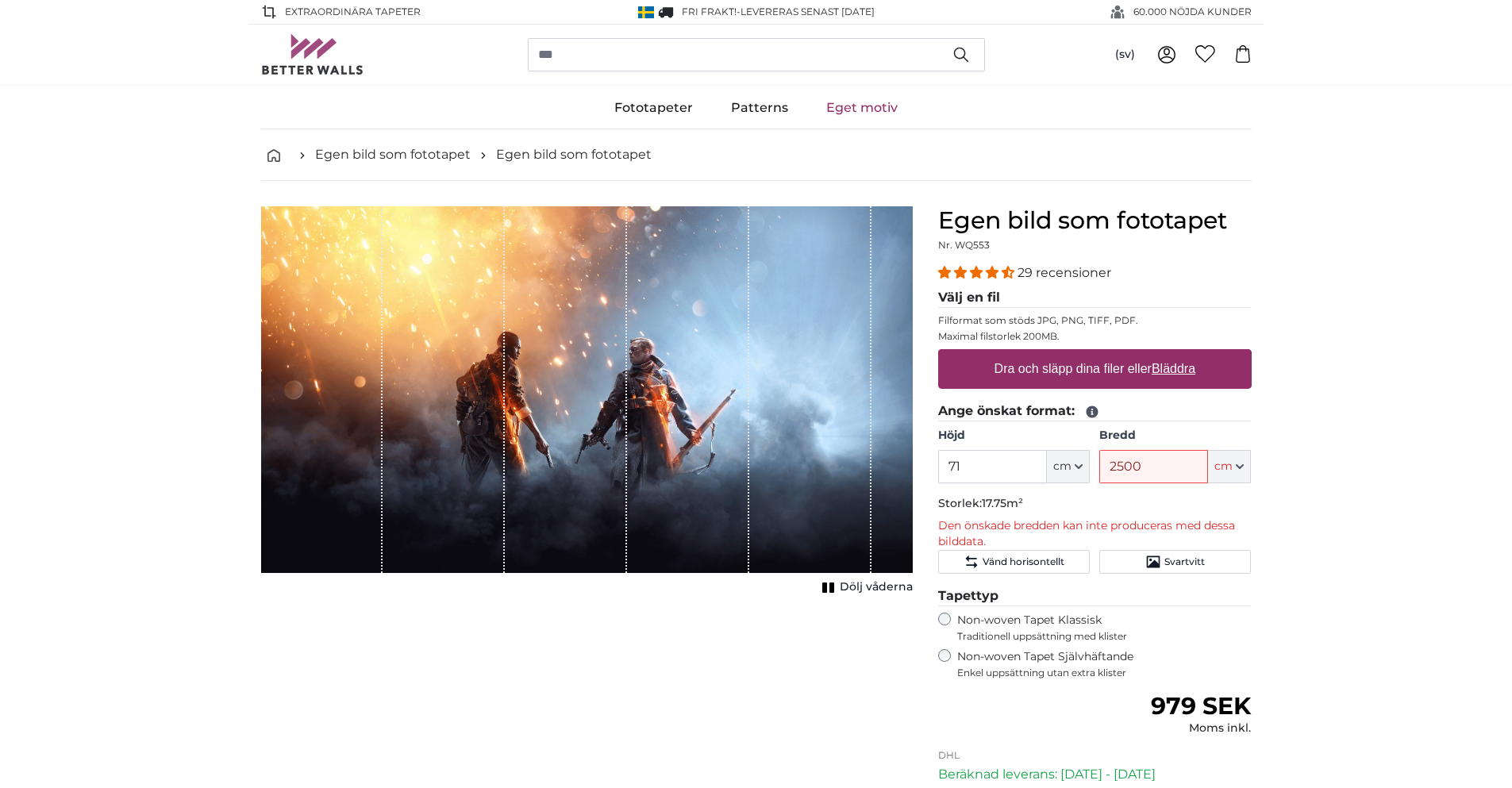
drag, startPoint x: 654, startPoint y: 613, endPoint x: 640, endPoint y: 576, distance: 39.6
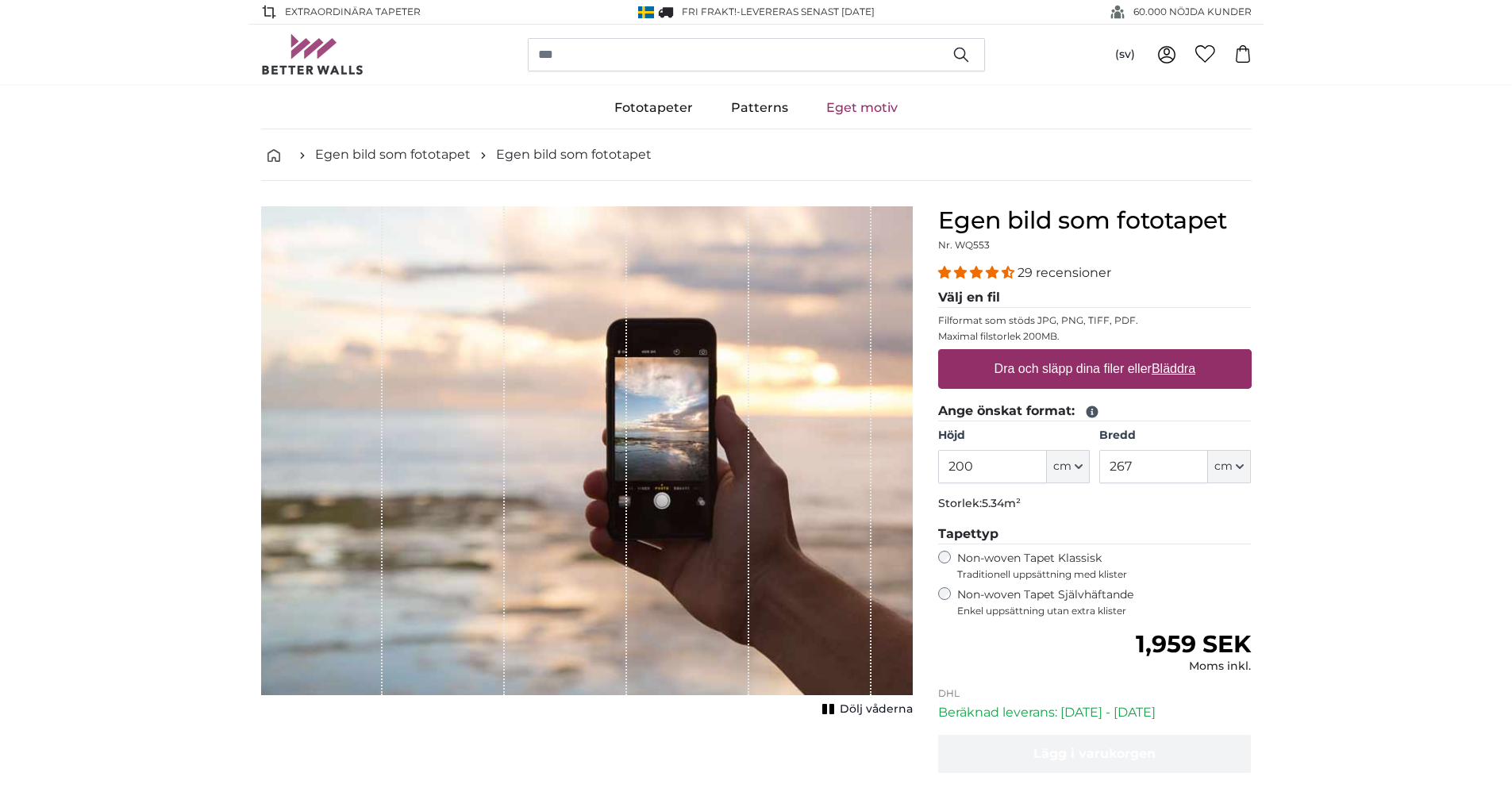
drag, startPoint x: 1255, startPoint y: 571, endPoint x: 1290, endPoint y: 554, distance: 38.9
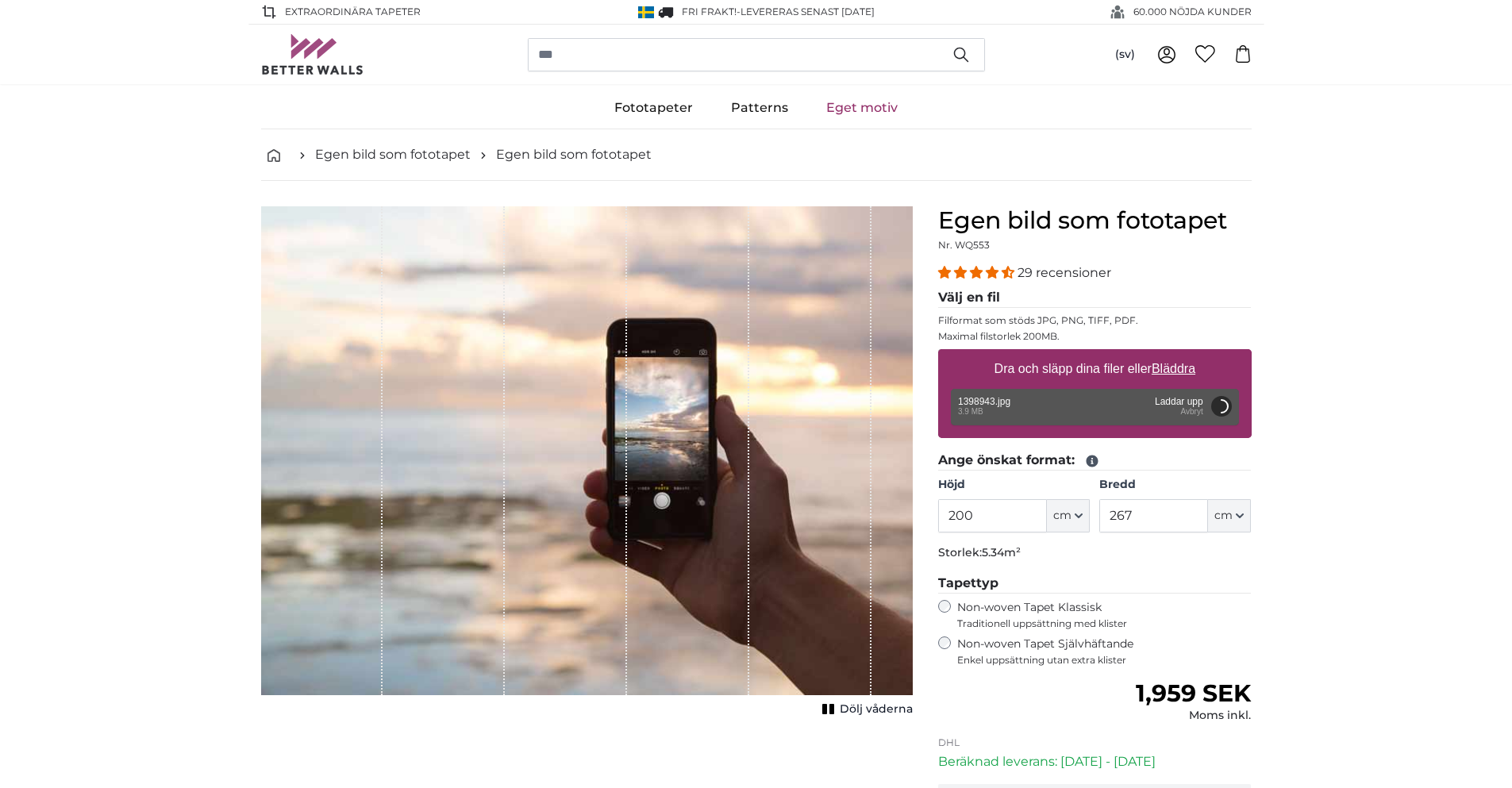
type input "175"
type input "311.5"
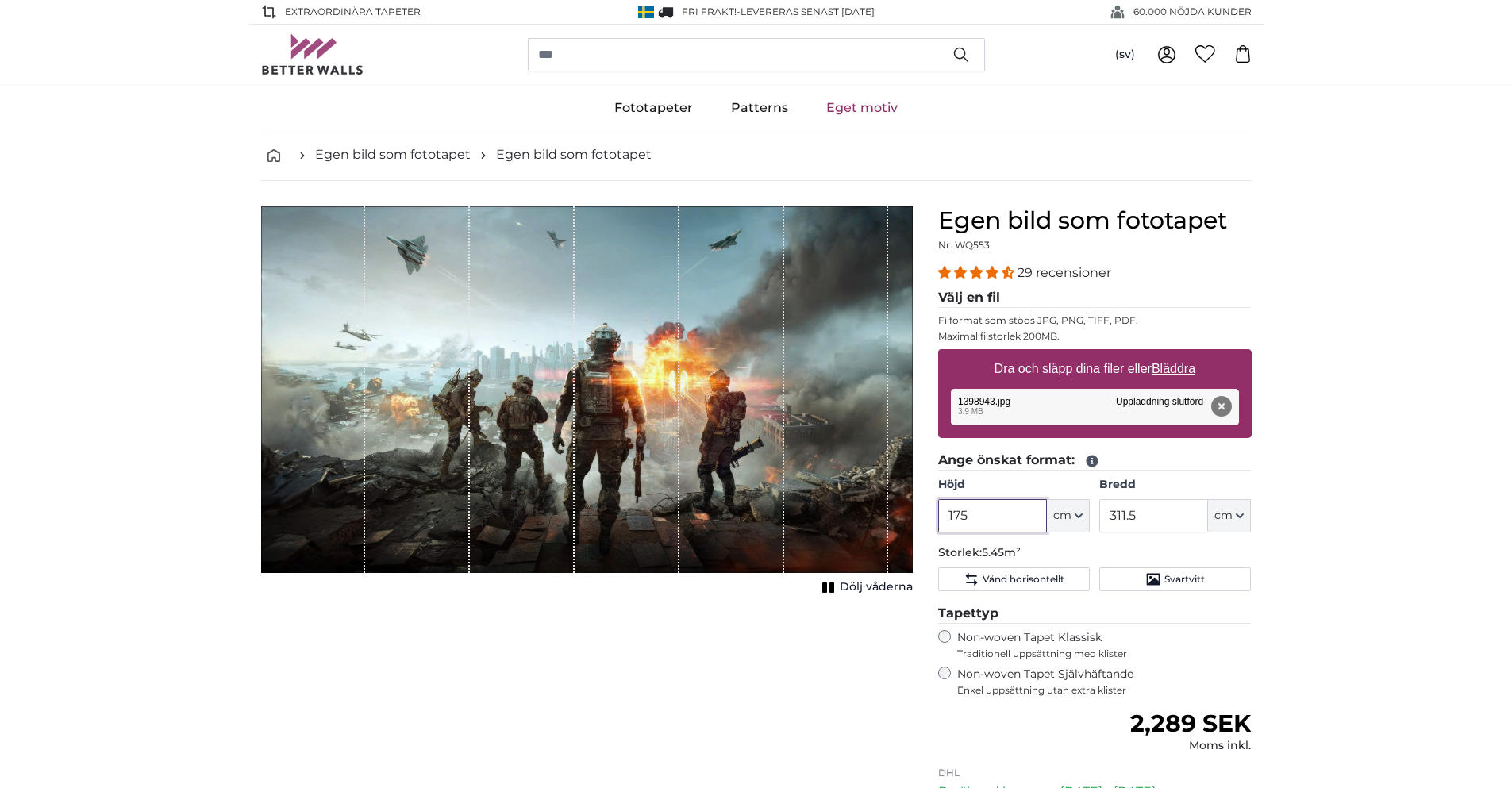
drag, startPoint x: 970, startPoint y: 517, endPoint x: 944, endPoint y: 524, distance: 26.9
click at [944, 524] on input "175" at bounding box center [992, 516] width 108 height 34
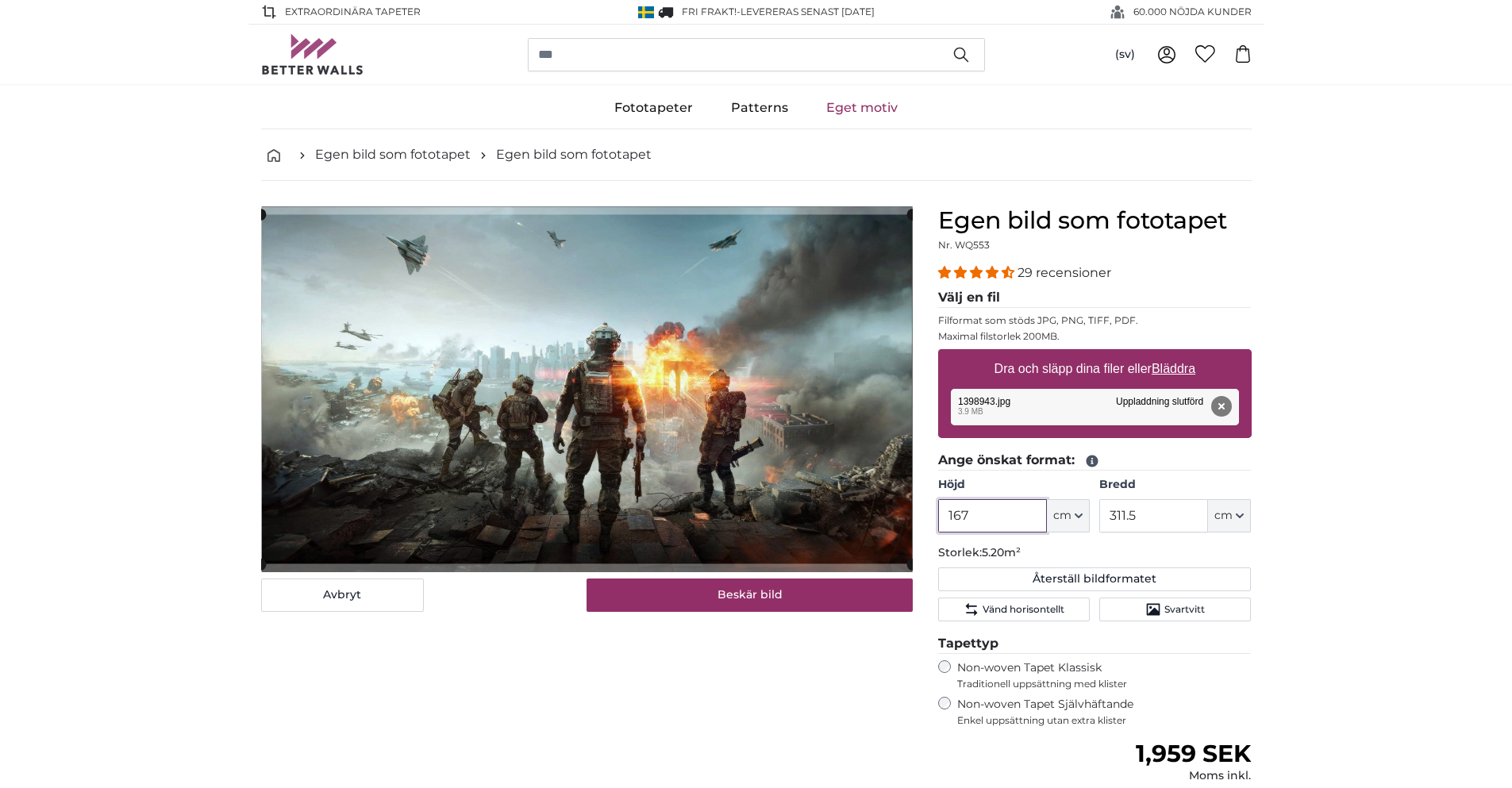
type input "167"
drag, startPoint x: 1134, startPoint y: 514, endPoint x: 1102, endPoint y: 515, distance: 32.0
click at [1102, 515] on input "311.5" at bounding box center [1153, 516] width 108 height 34
type input "360"
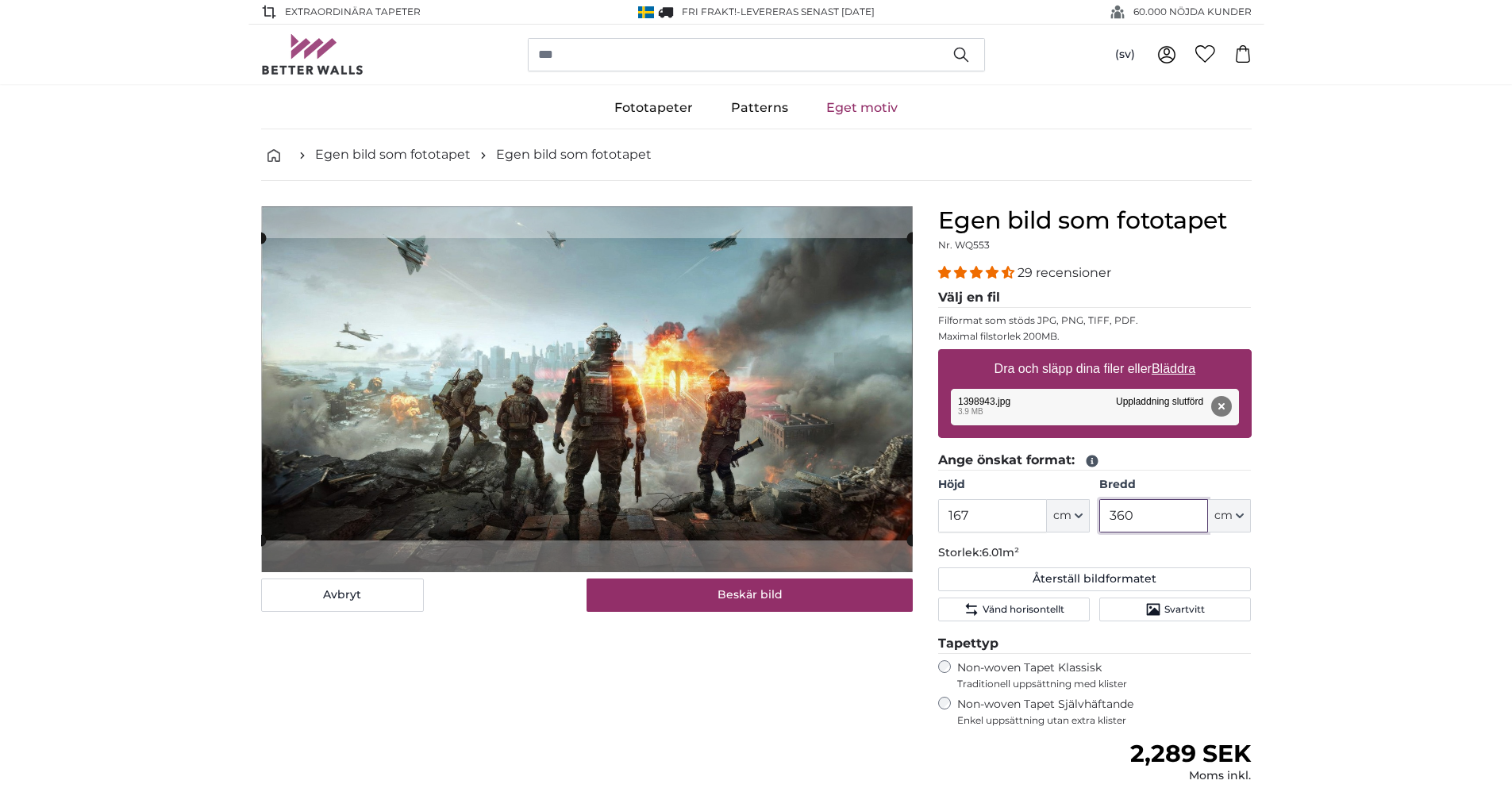
type input "360"
click at [0, 0] on slot at bounding box center [0, 0] width 0 height 0
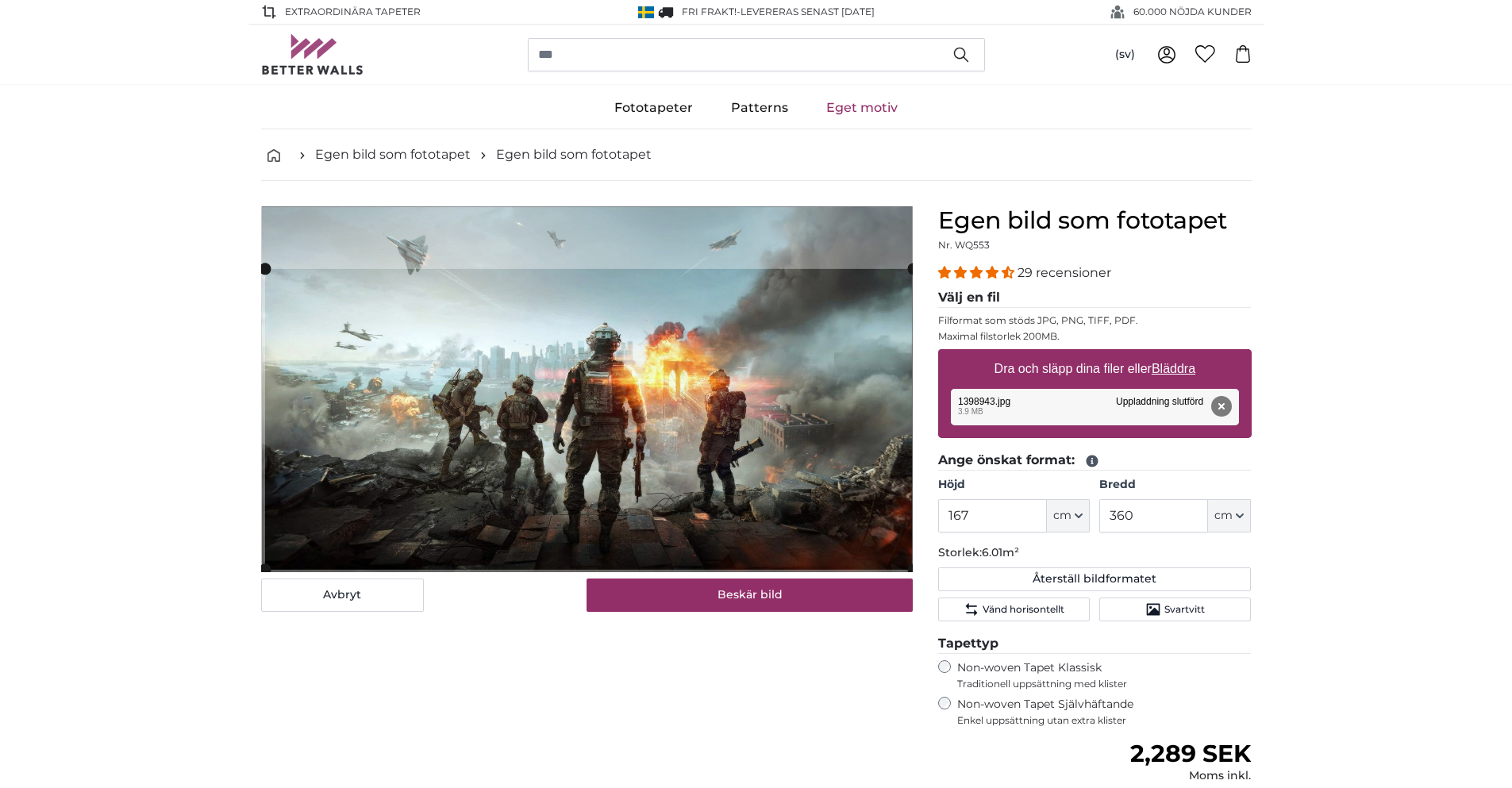
click at [548, 403] on cropper-handle at bounding box center [588, 419] width 647 height 301
click at [941, 593] on product-detail "Avbryt Beskär bild Dölj våderna Egen bild som fototapet Nr. WQ553 29 recensioner" at bounding box center [756, 589] width 1016 height 818
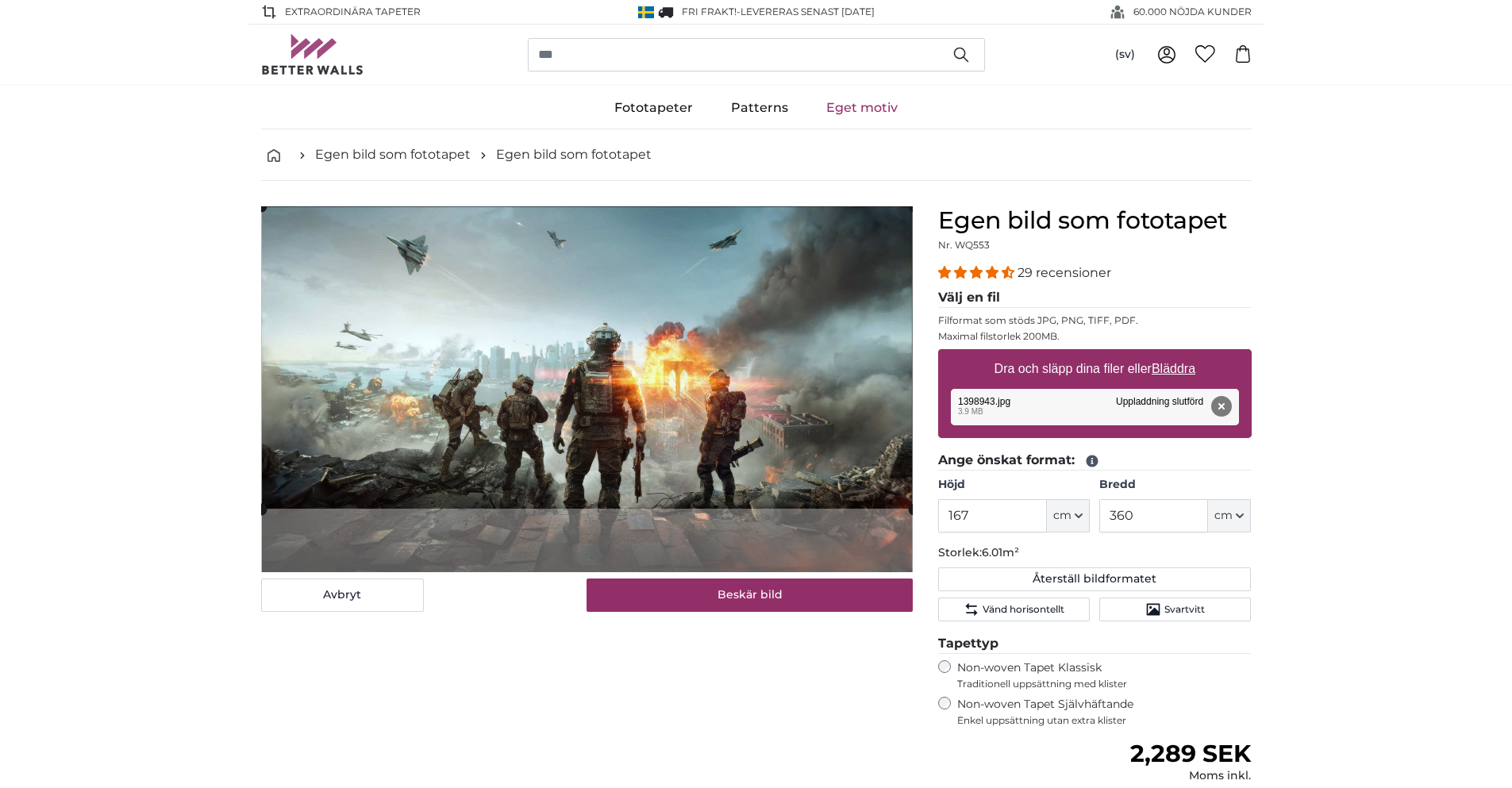
click at [605, 382] on cropper-handle at bounding box center [588, 358] width 652 height 302
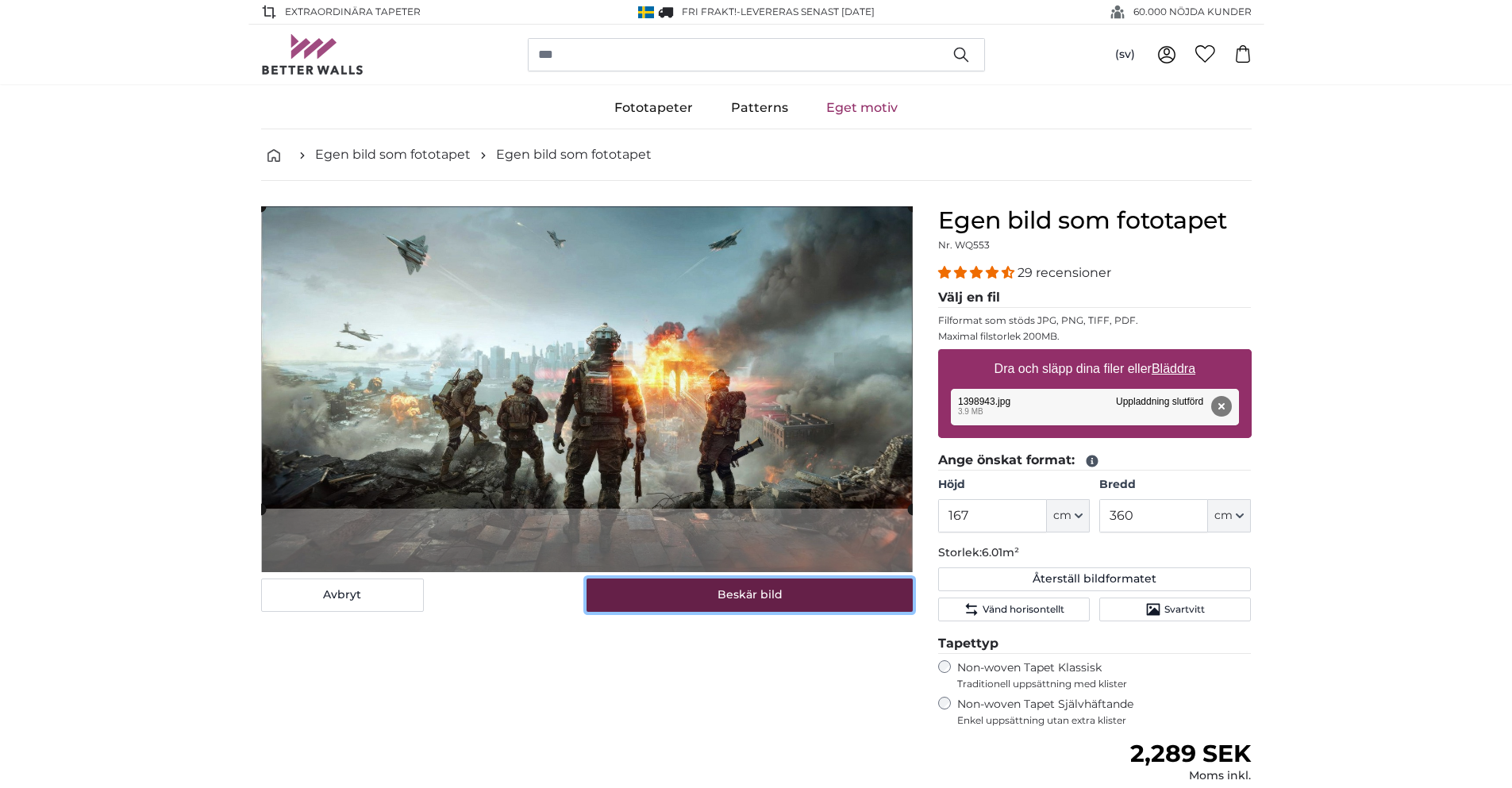
click at [747, 587] on button "Beskär bild" at bounding box center [750, 595] width 326 height 34
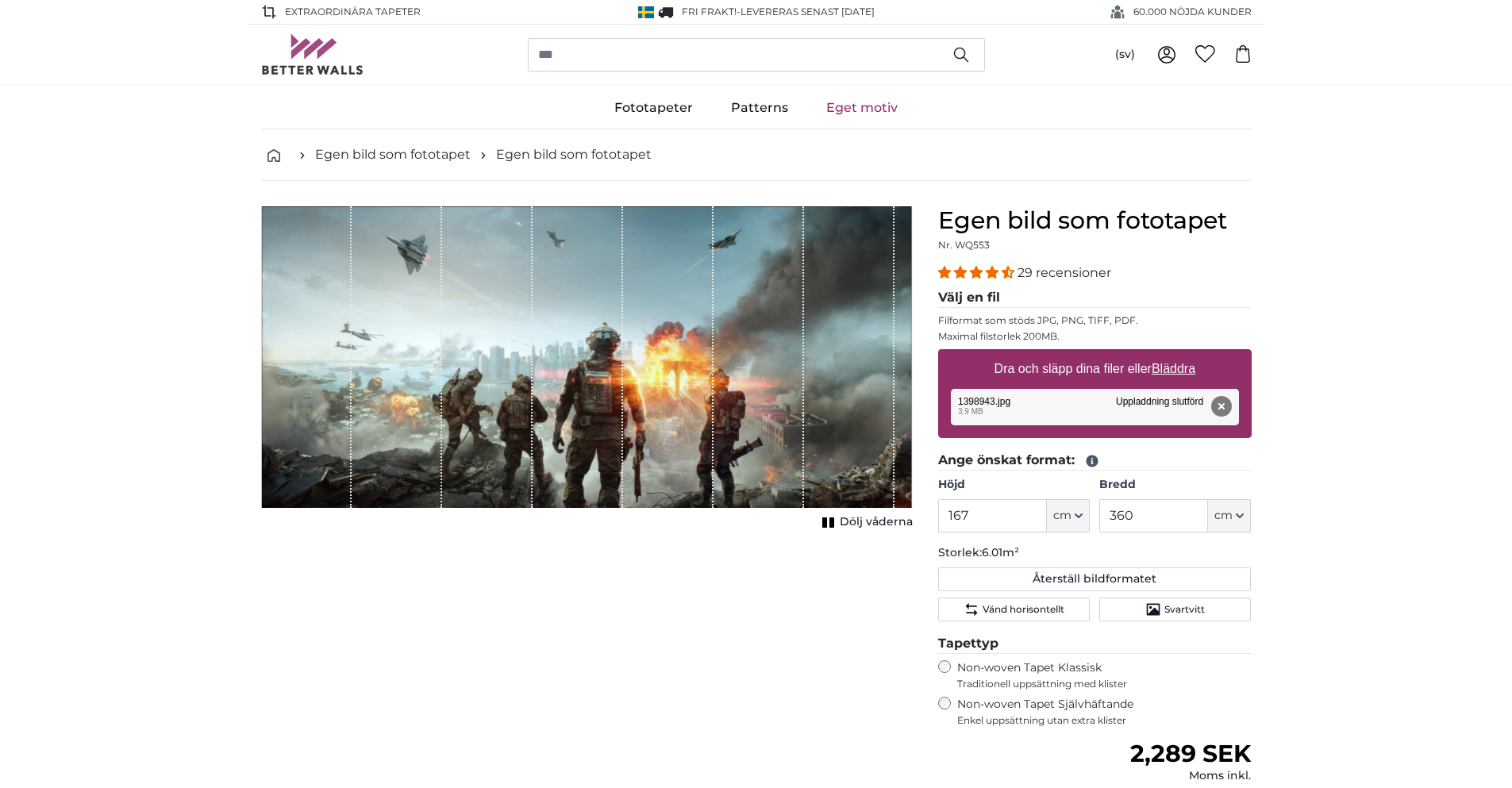
click at [1229, 407] on button "Radera" at bounding box center [1220, 405] width 21 height 21
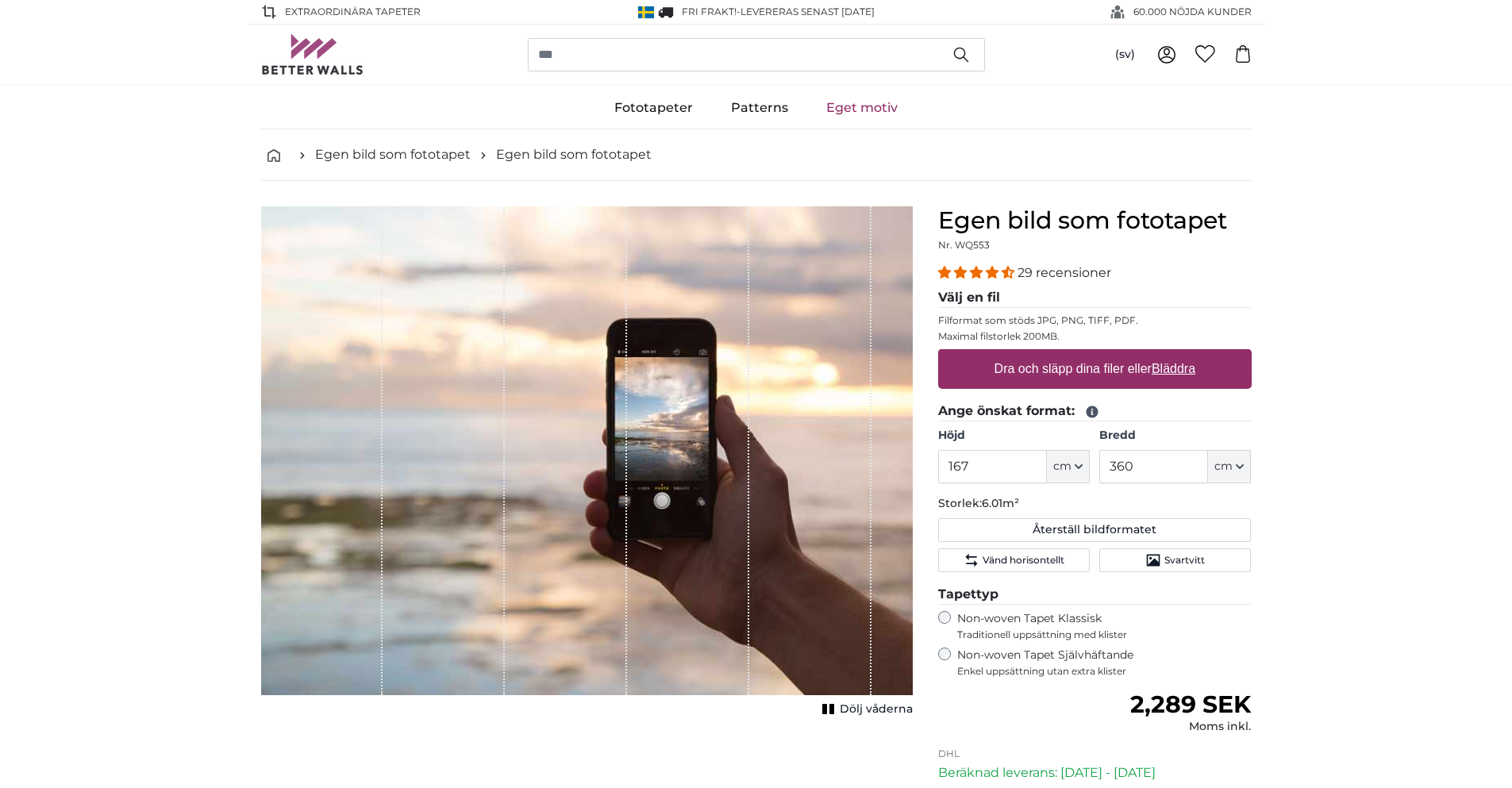
click at [1131, 378] on label "Dra och släpp dina filer eller Bläddra" at bounding box center [1093, 369] width 214 height 32
click at [1131, 354] on input "Dra och släpp dina filer eller Bläddra" at bounding box center [1094, 351] width 313 height 5
type input "**********"
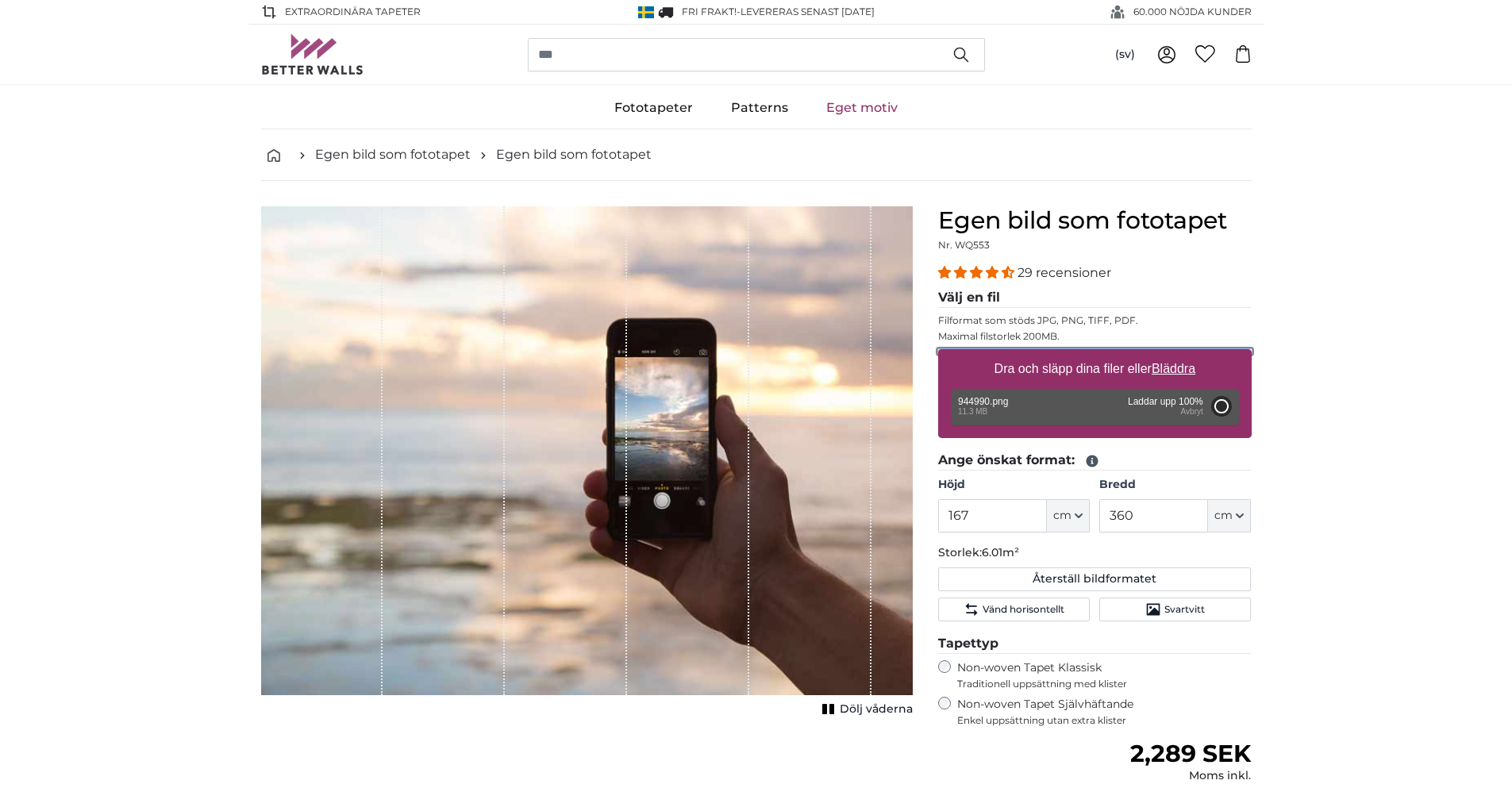
type input "175"
type input "311.5"
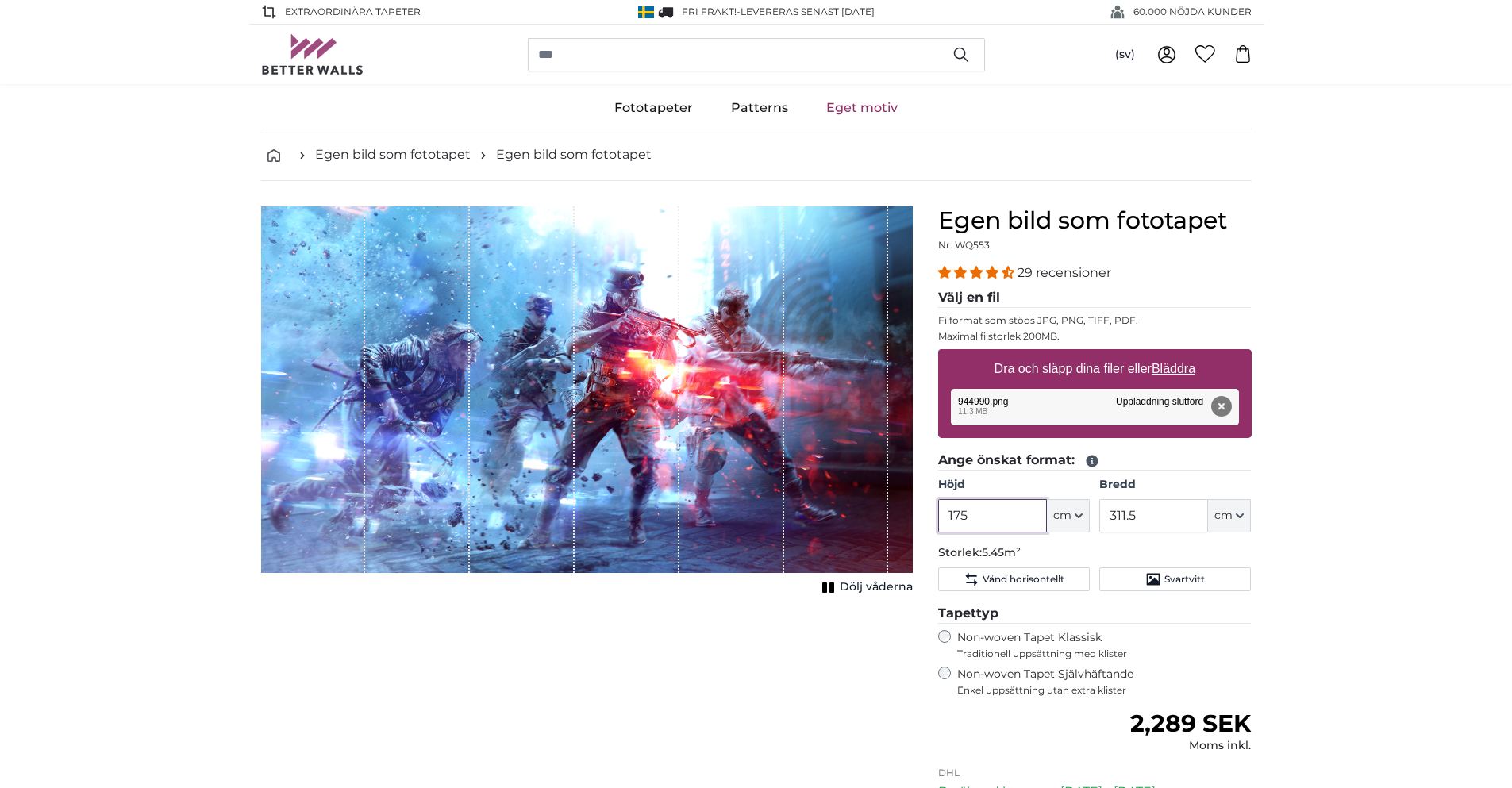
drag, startPoint x: 980, startPoint y: 521, endPoint x: 934, endPoint y: 523, distance: 46.0
click at [934, 523] on div "Egen bild som fototapet Nr. WQ553 29 recensioner Välj en fil Filformat som stöd…" at bounding box center [1094, 587] width 339 height 762
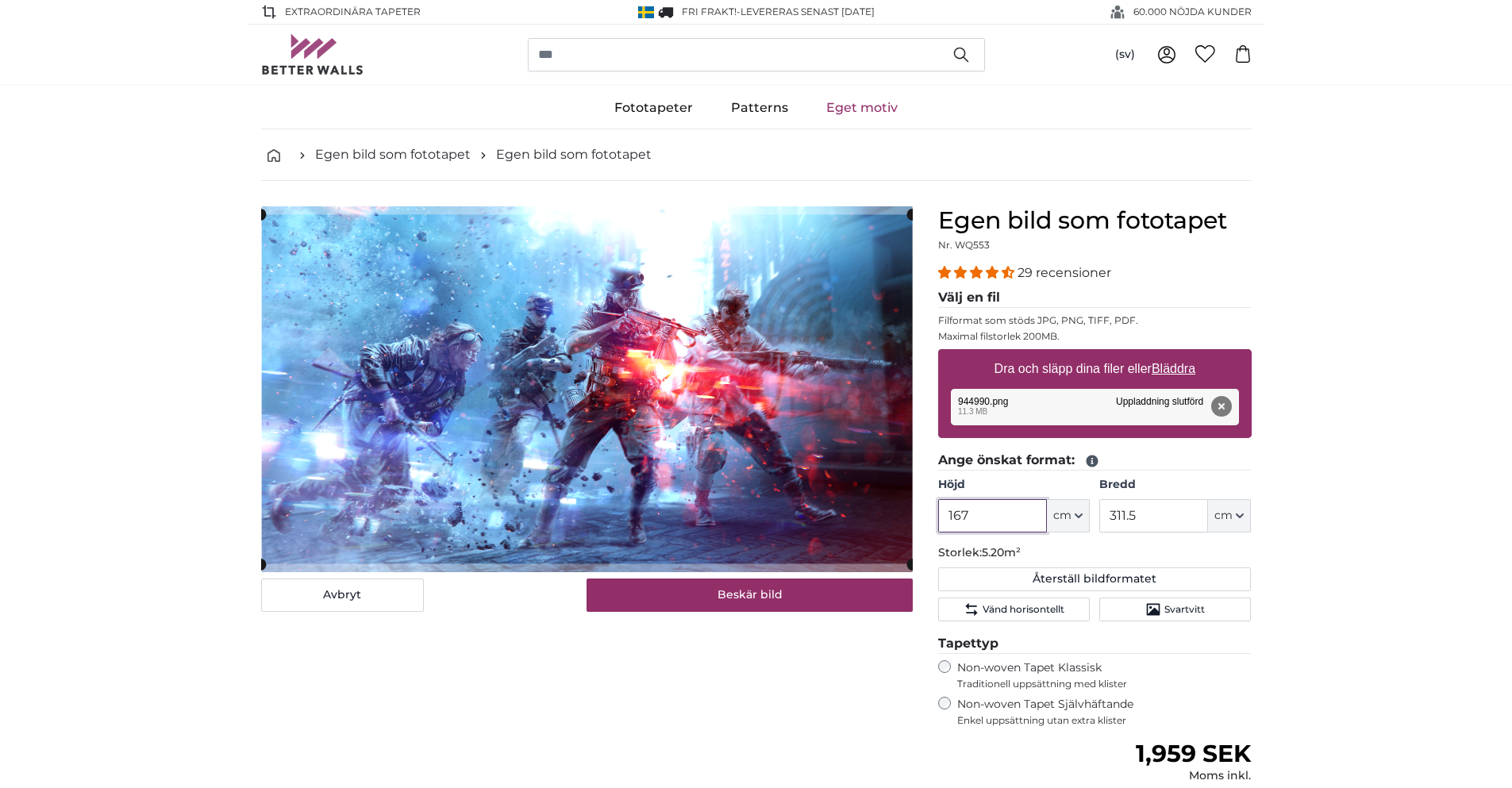
type input "167"
drag, startPoint x: 1132, startPoint y: 516, endPoint x: 1084, endPoint y: 517, distance: 48.0
click at [1084, 517] on div "Höjd 167 ft cm Centimeter (cm) Inches (inch) Feet (ft. in.) Bredd 311.5 ft cm C…" at bounding box center [1094, 505] width 313 height 56
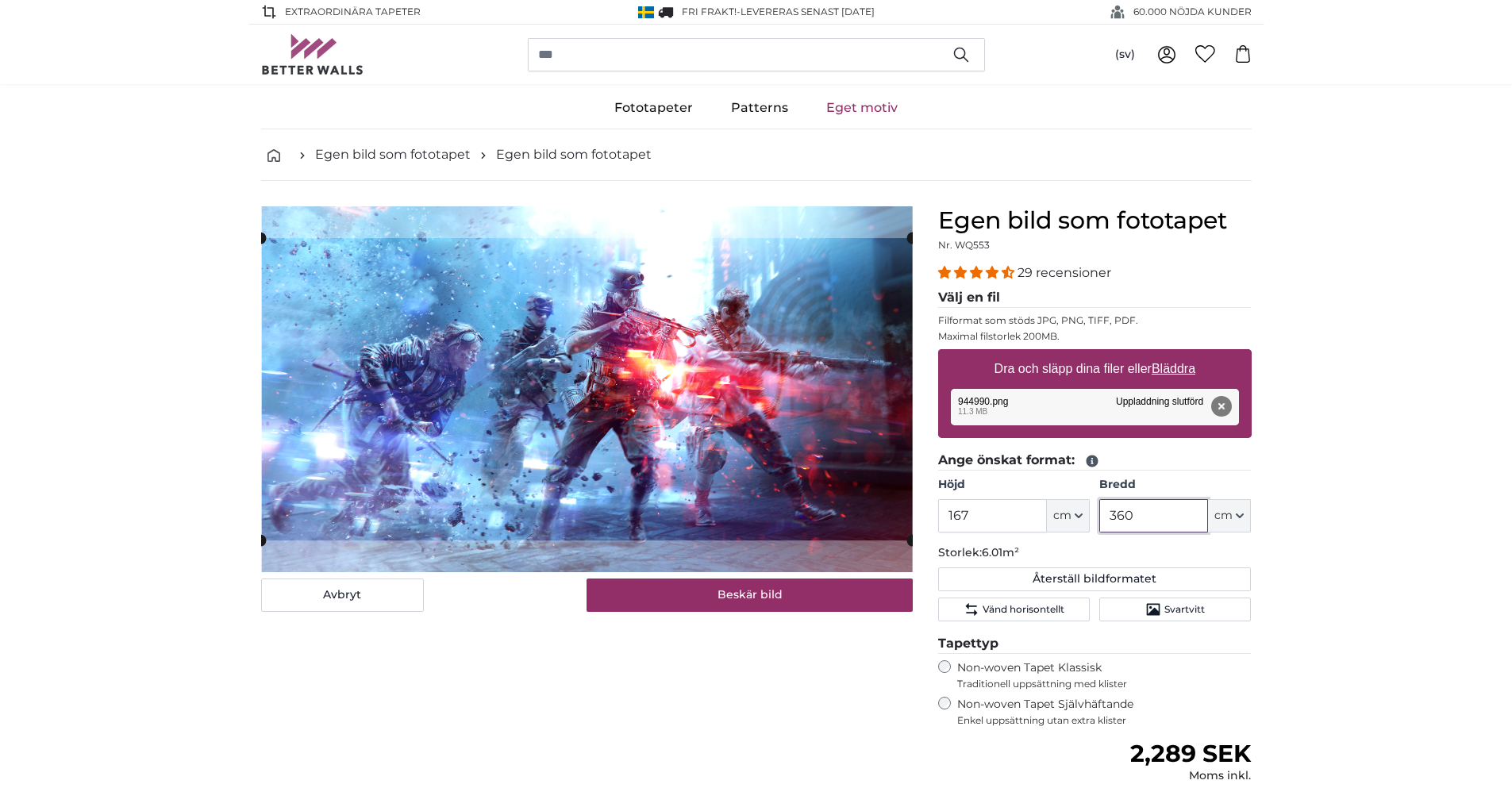
type input "360"
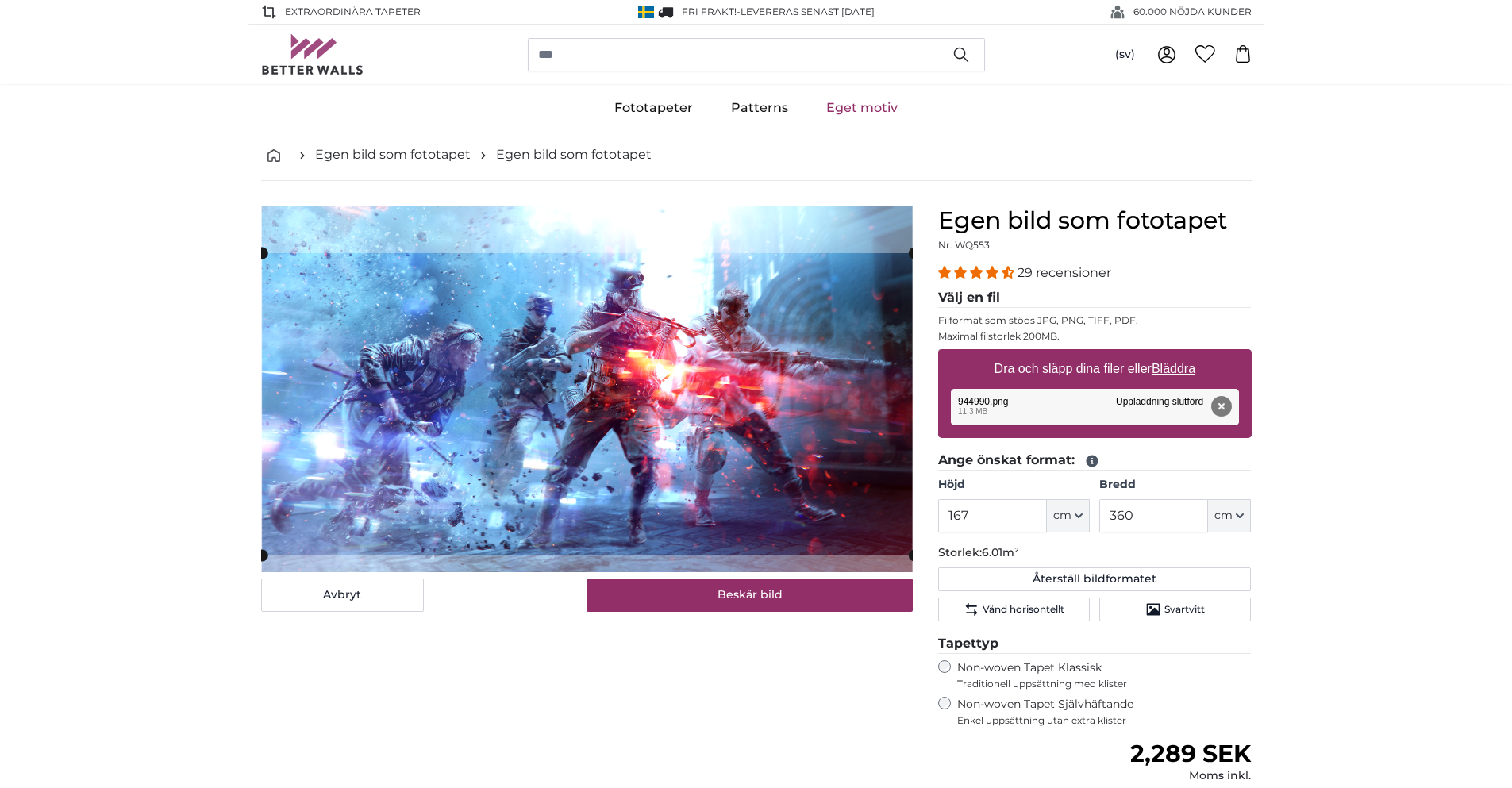
click at [526, 320] on cropper-handle at bounding box center [587, 404] width 651 height 302
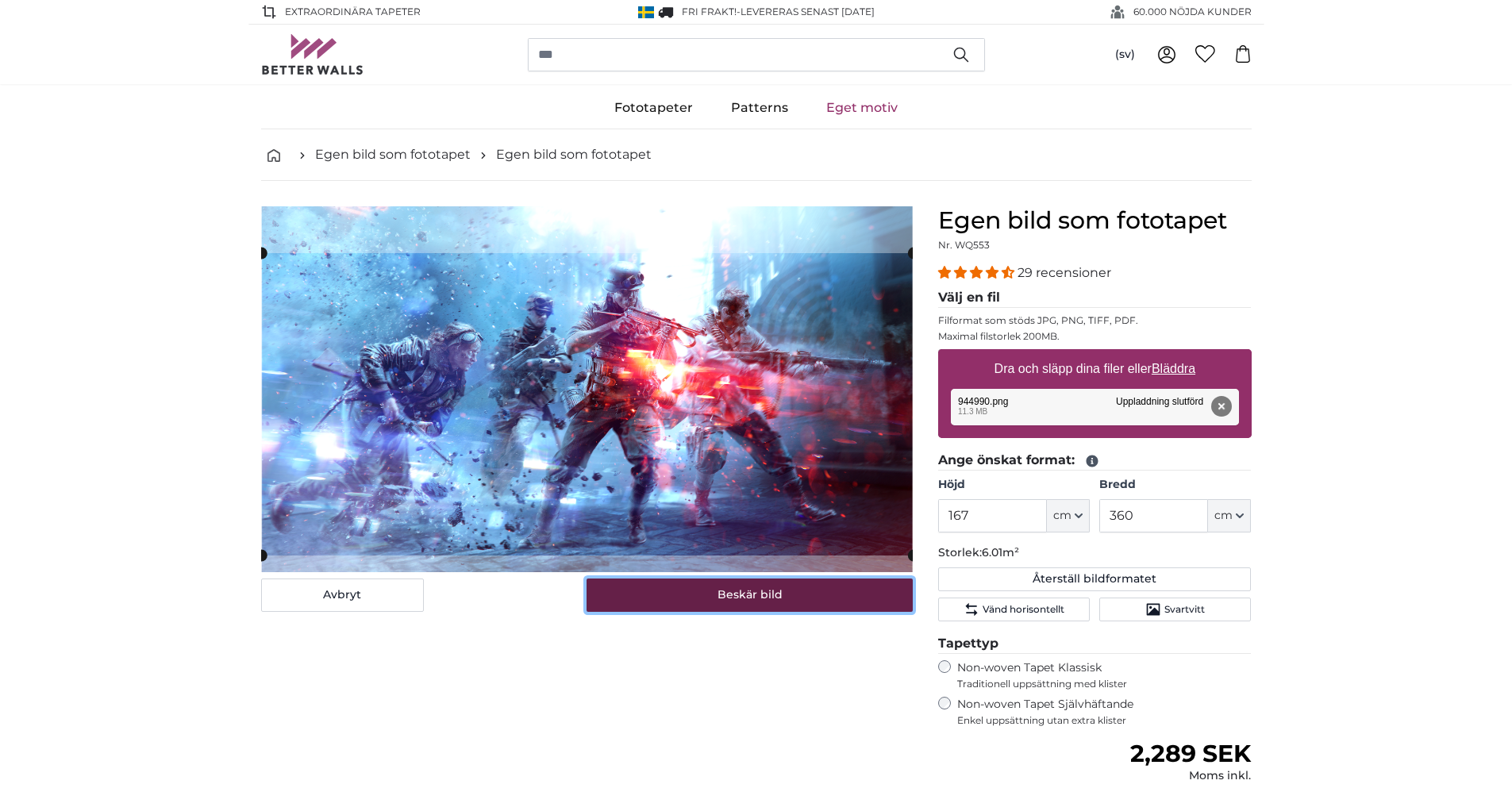
click at [772, 597] on button "Beskär bild" at bounding box center [750, 595] width 326 height 34
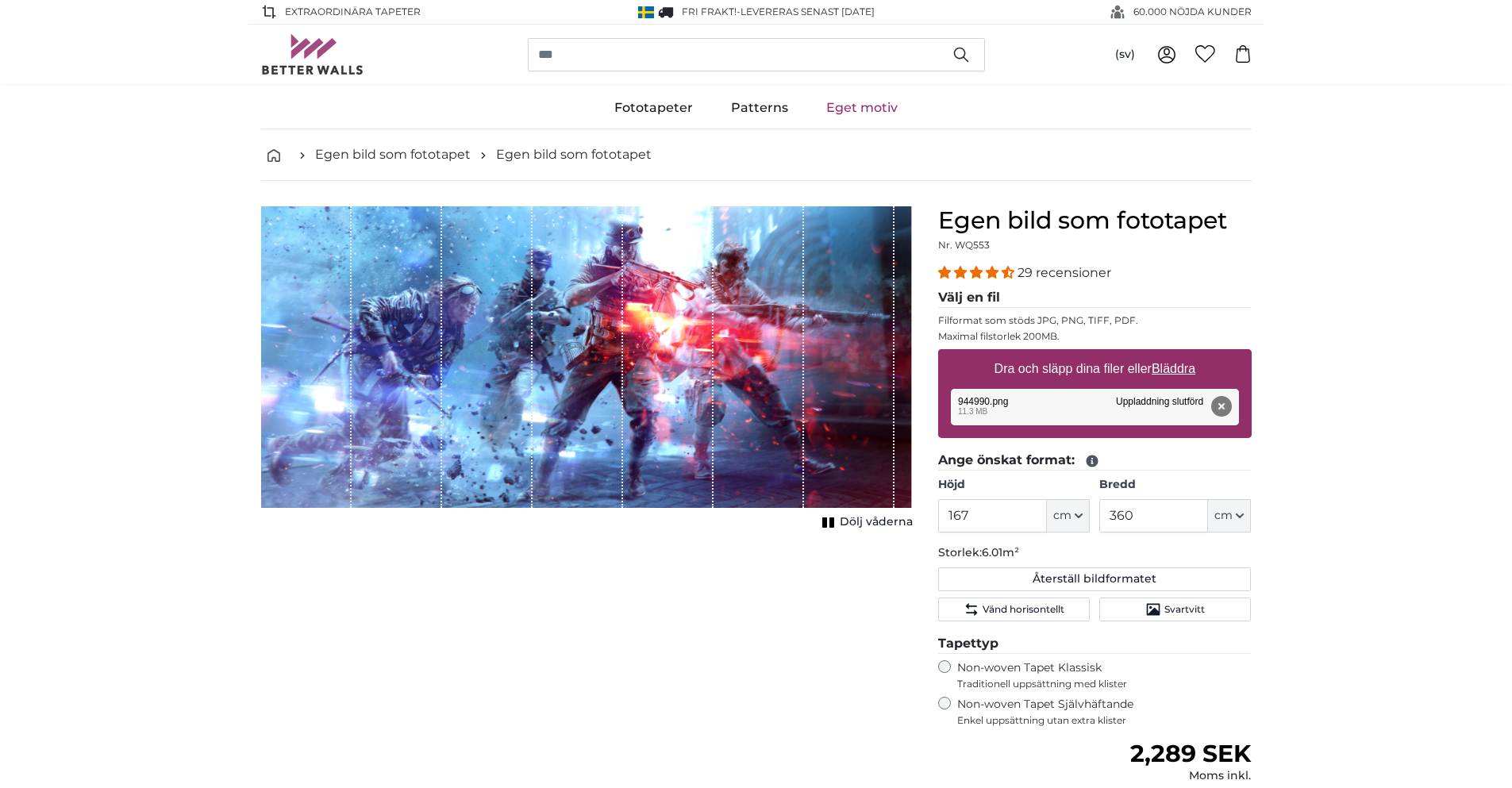
click at [701, 685] on div "Avbryt Beskär bild Dölj våderna" at bounding box center [587, 602] width 677 height 792
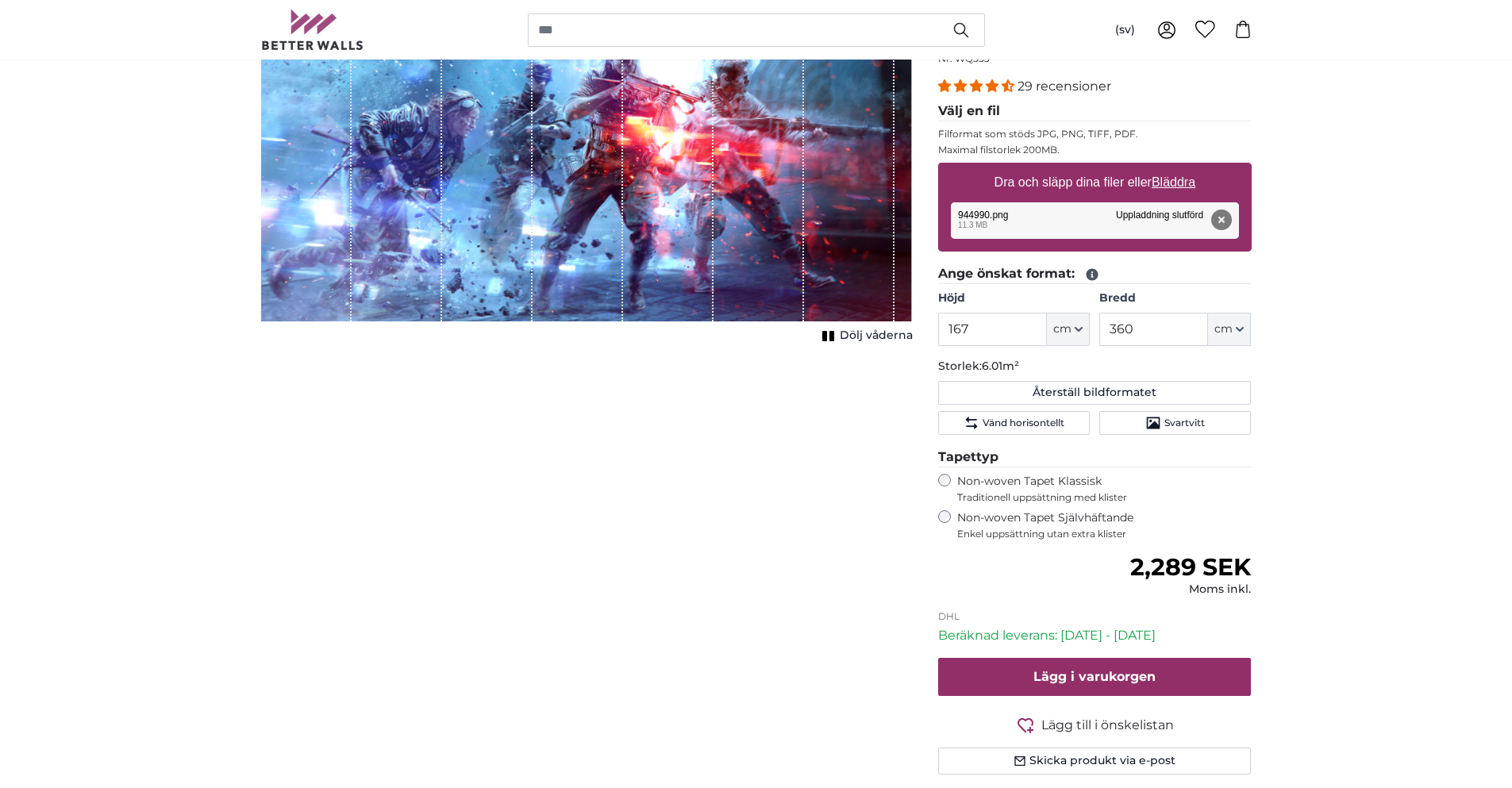
scroll to position [159, 0]
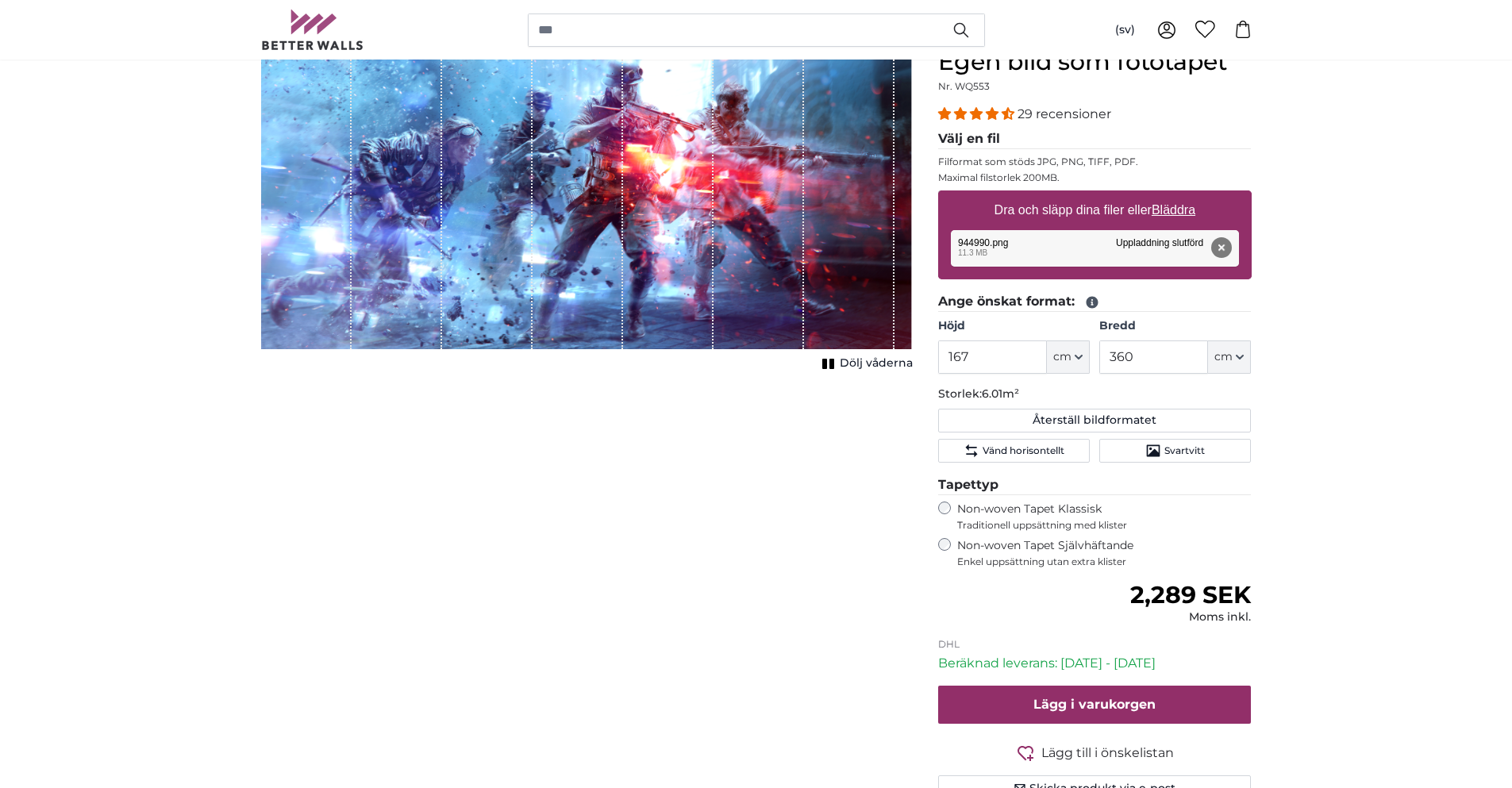
click at [843, 489] on div "Avbryt Beskär bild Dölj våderna" at bounding box center [587, 443] width 677 height 792
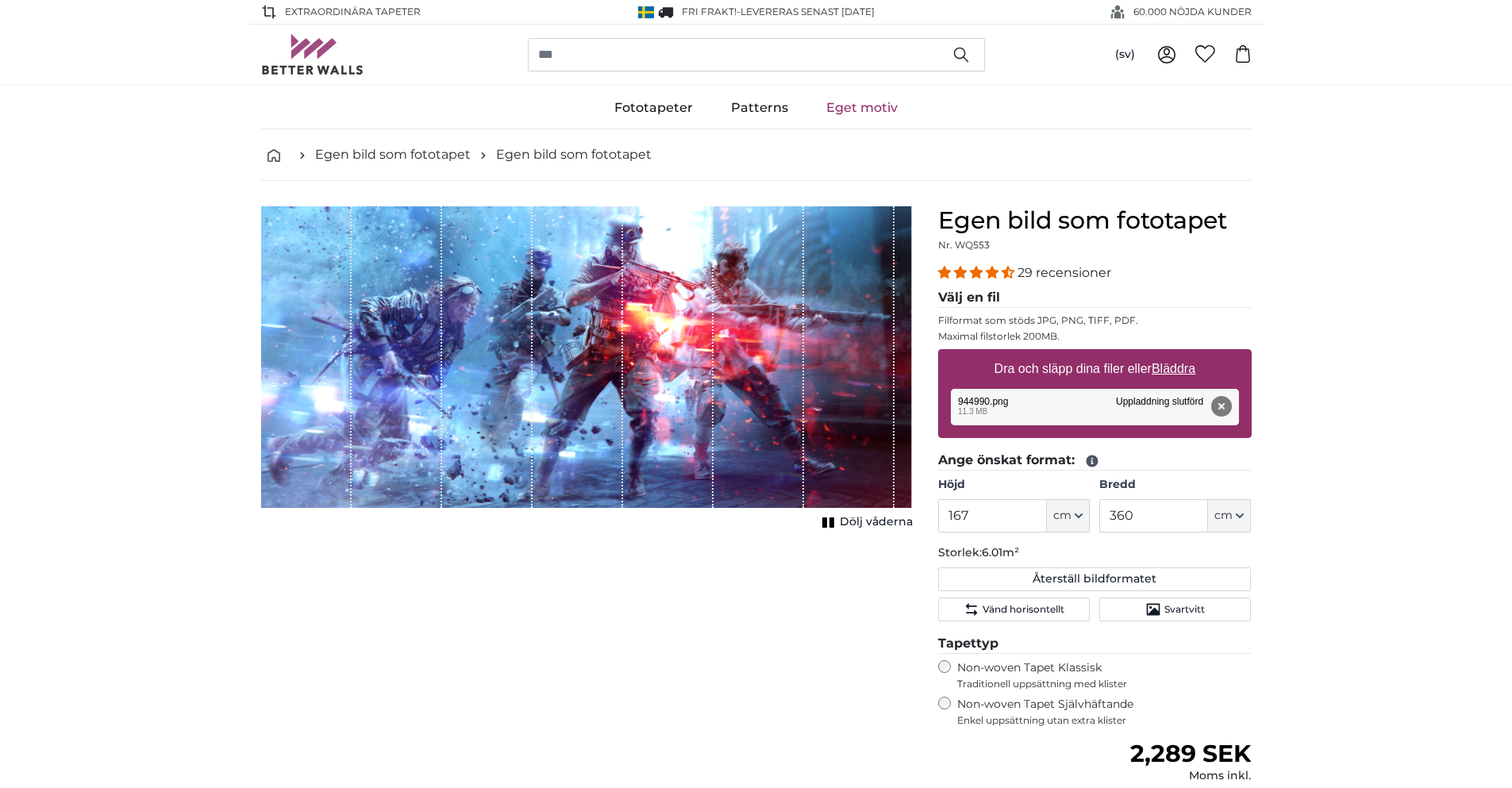
click at [756, 657] on div "Avbryt Beskär bild Dölj våderna" at bounding box center [587, 602] width 677 height 792
